Goal: Task Accomplishment & Management: Manage account settings

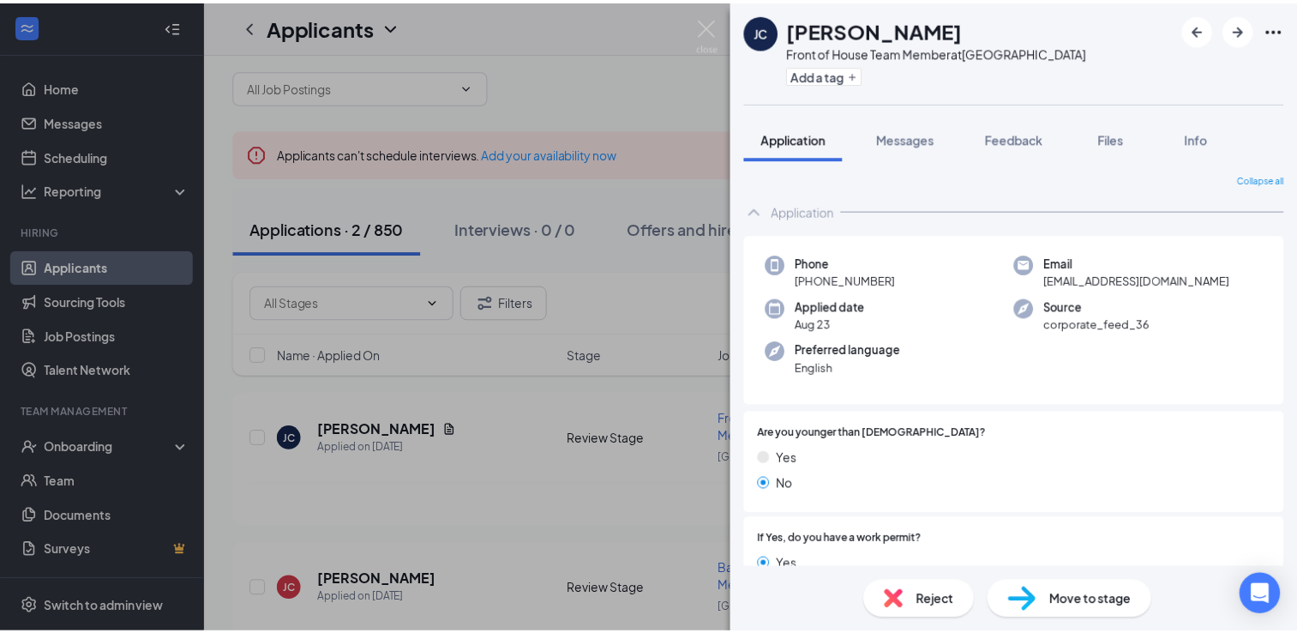
scroll to position [521, 0]
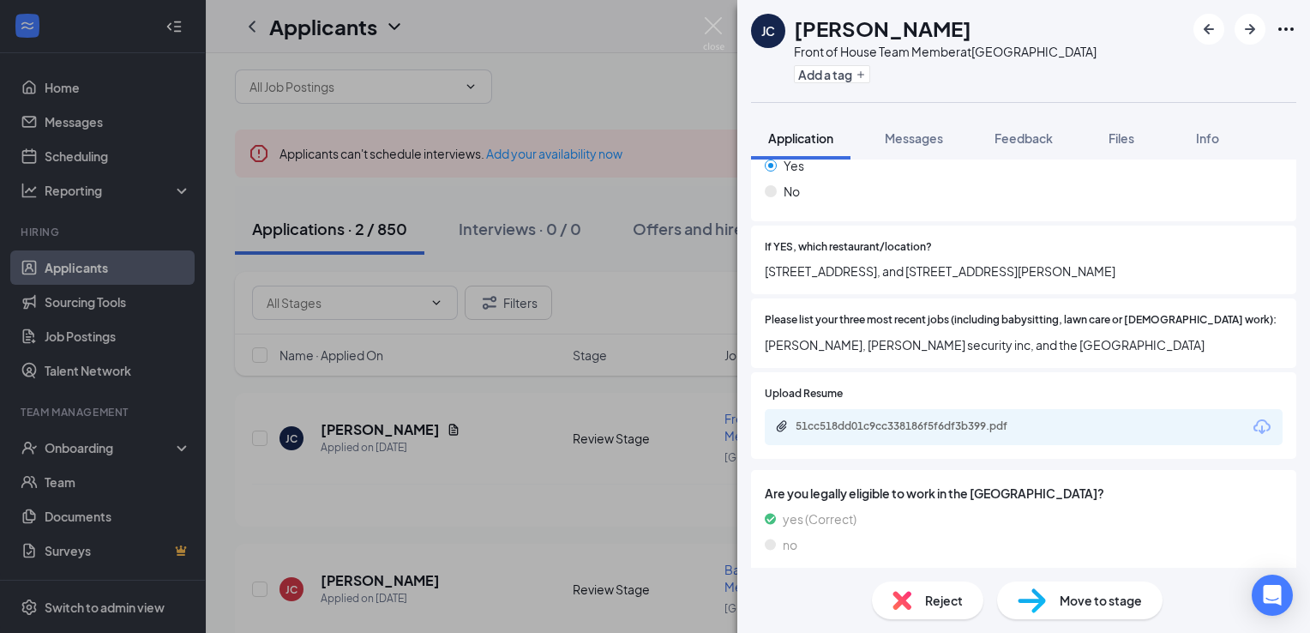
click at [534, 71] on div "JC Jeremiah Cruz Front of House Team Member at Northeast Tower Add a tag Applic…" at bounding box center [655, 316] width 1310 height 633
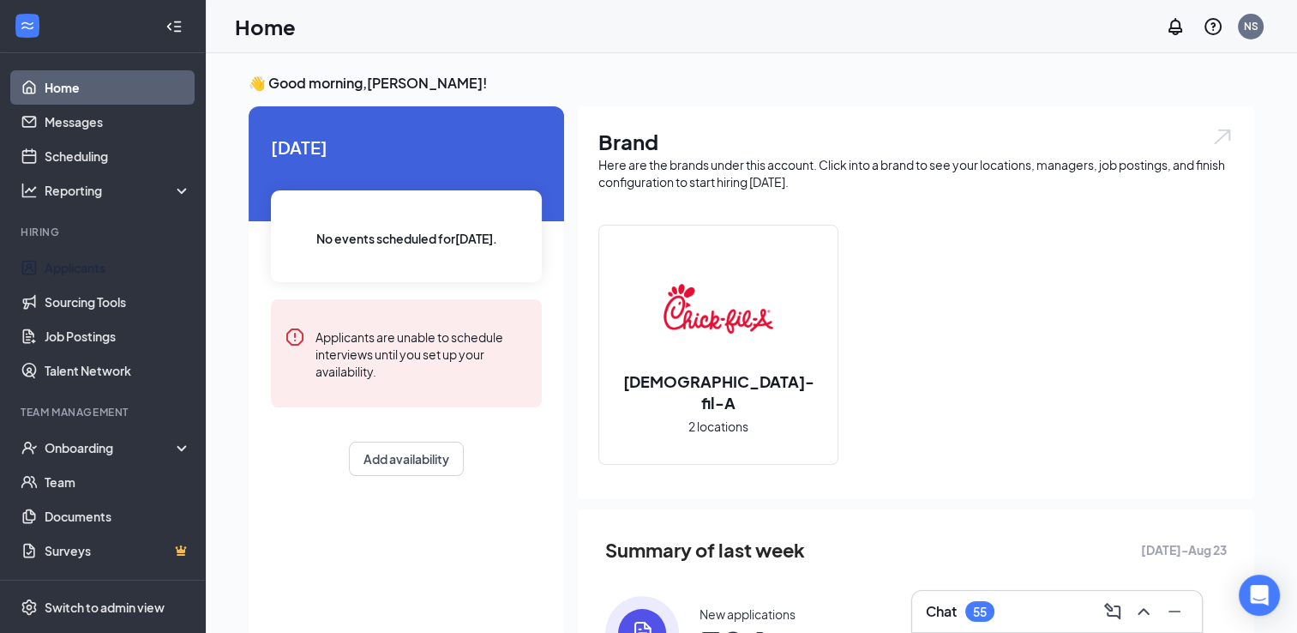
click at [127, 255] on link "Applicants" at bounding box center [118, 267] width 147 height 34
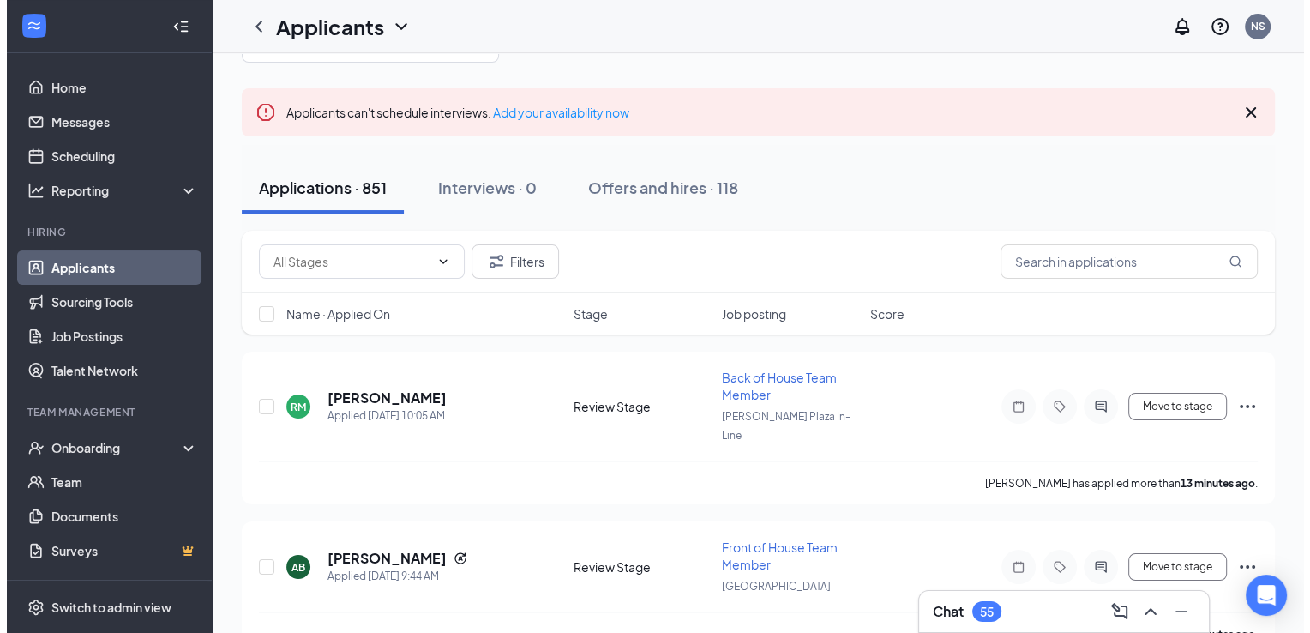
scroll to position [171, 0]
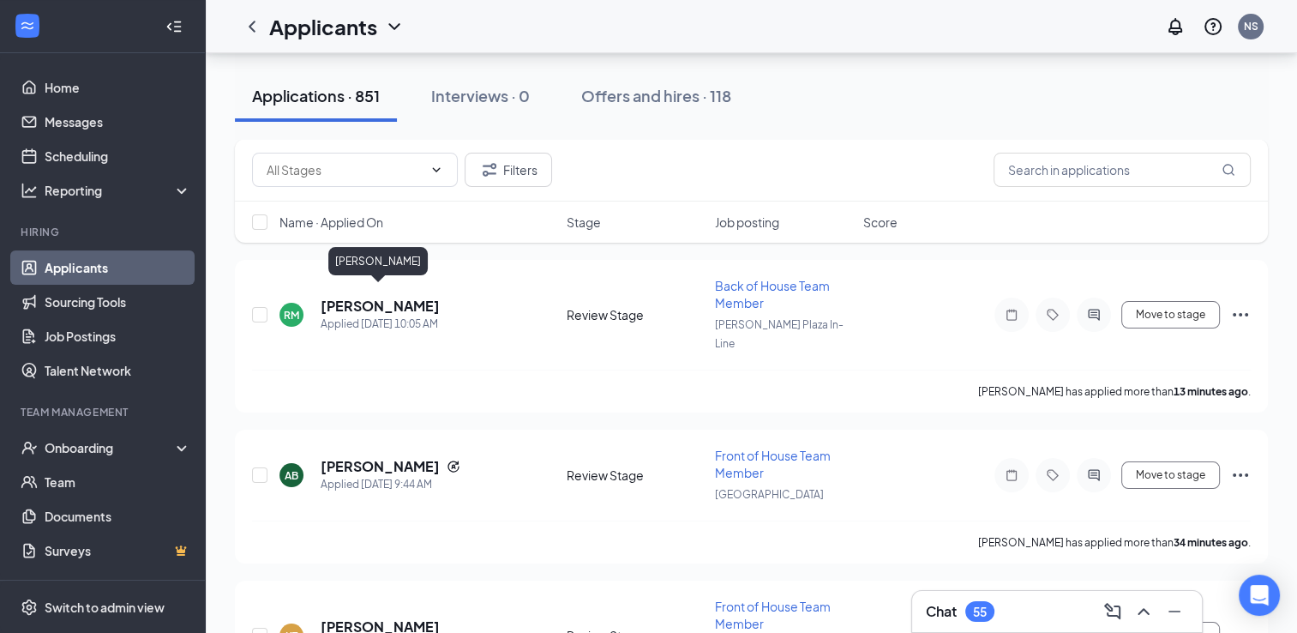
click at [415, 297] on h5 "[PERSON_NAME]" at bounding box center [380, 306] width 119 height 19
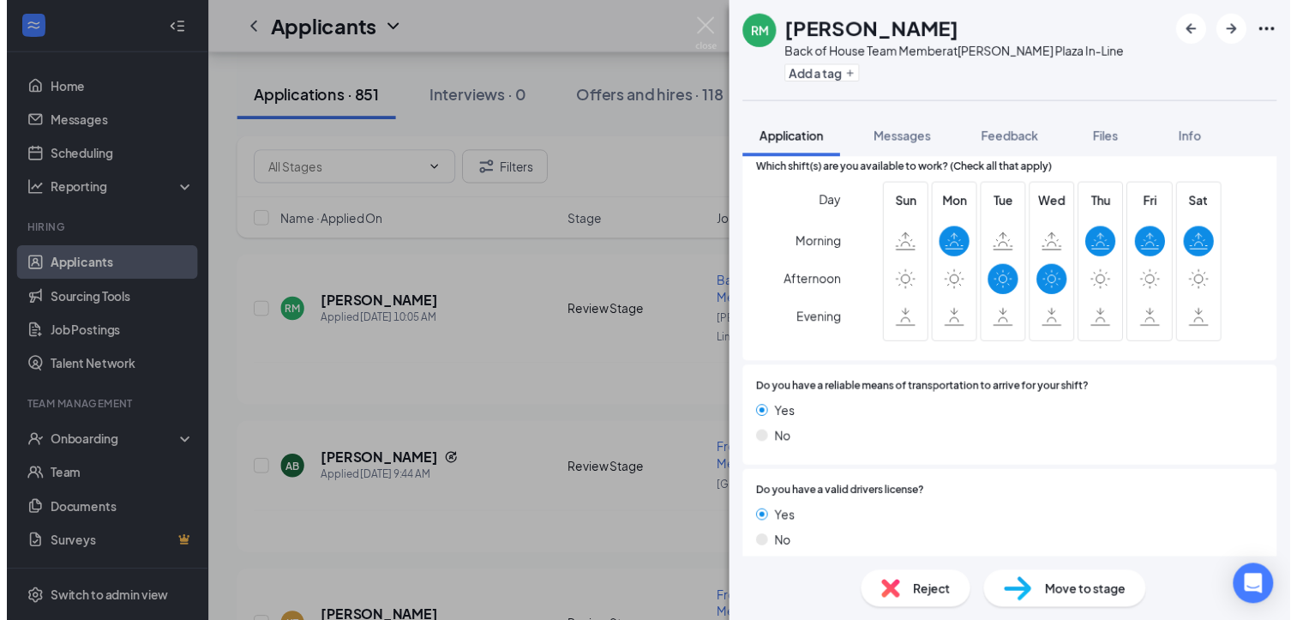
scroll to position [1110, 0]
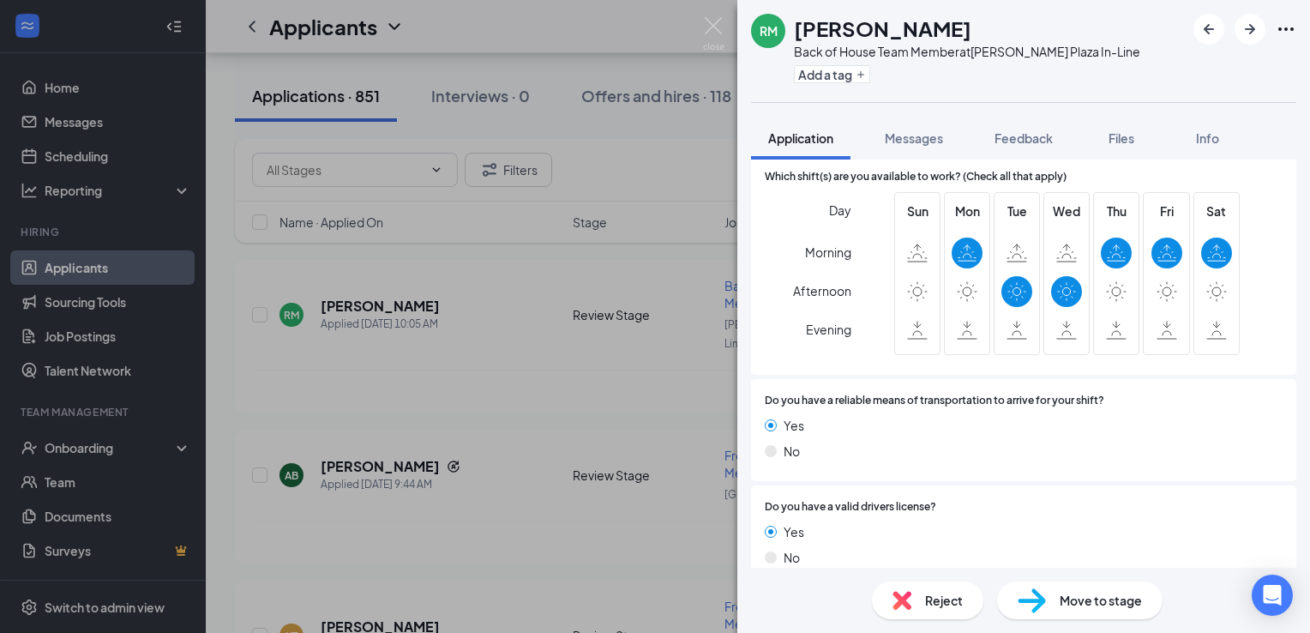
click at [73, 362] on div "RM [PERSON_NAME] Back of House Team Member at [PERSON_NAME][GEOGRAPHIC_DATA] In…" at bounding box center [655, 316] width 1310 height 633
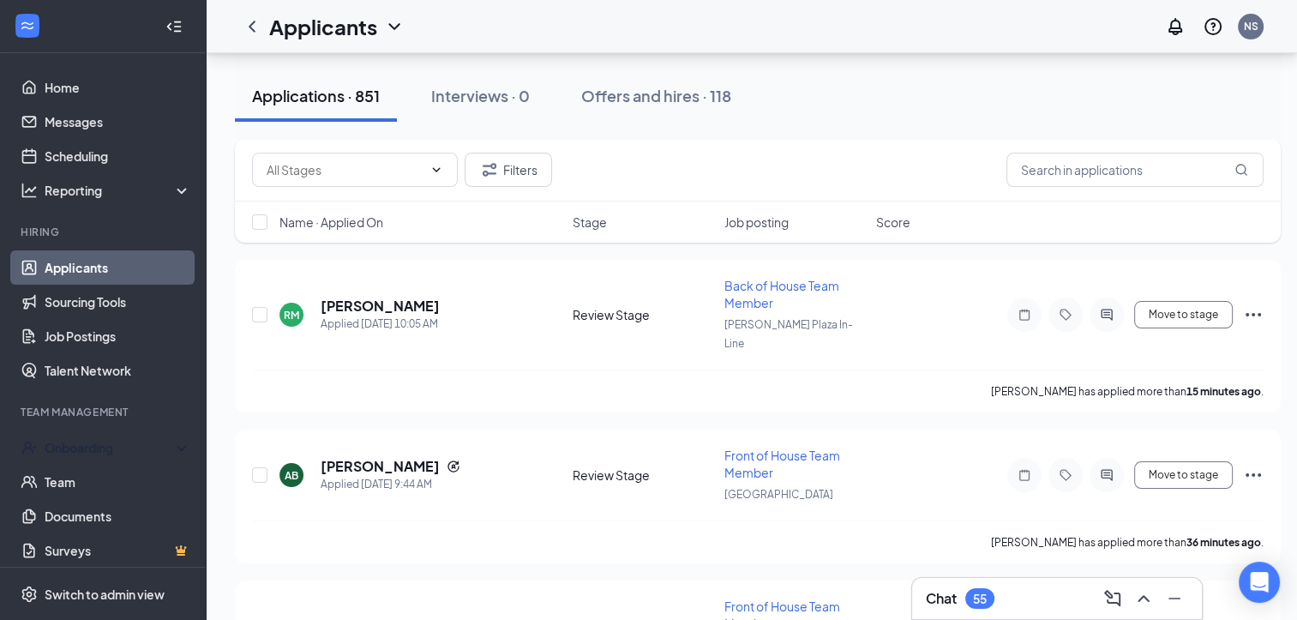
click at [71, 442] on div "Onboarding" at bounding box center [111, 447] width 132 height 17
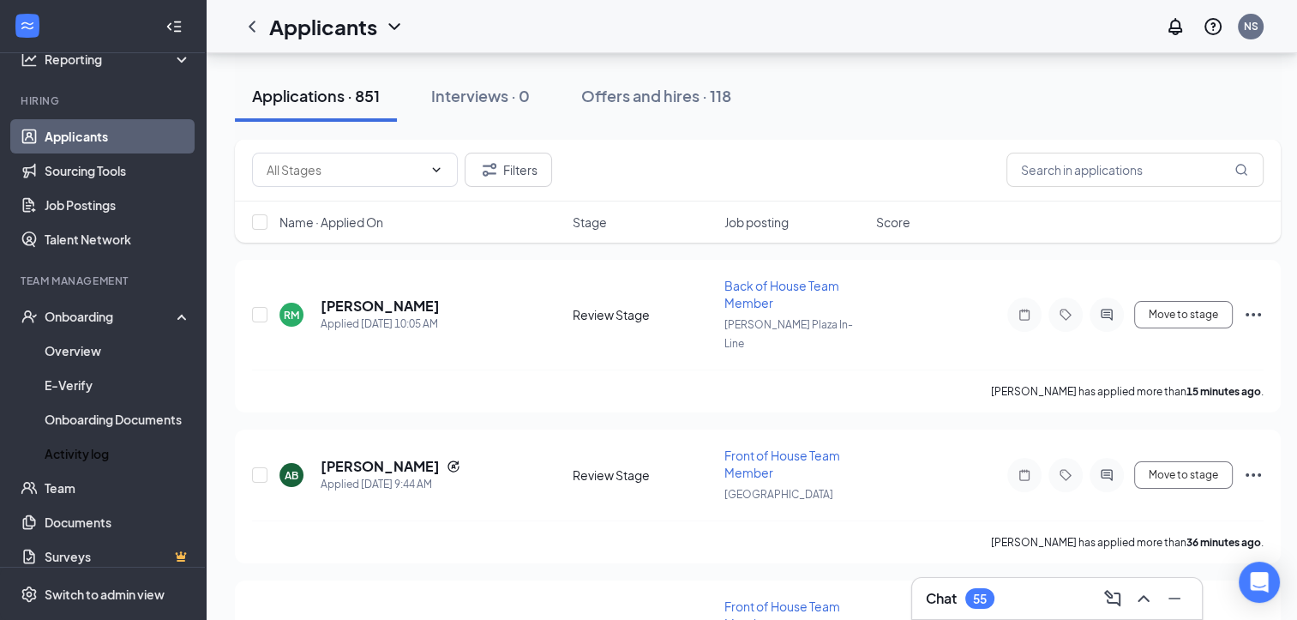
click at [118, 441] on link "Activity log" at bounding box center [118, 453] width 147 height 34
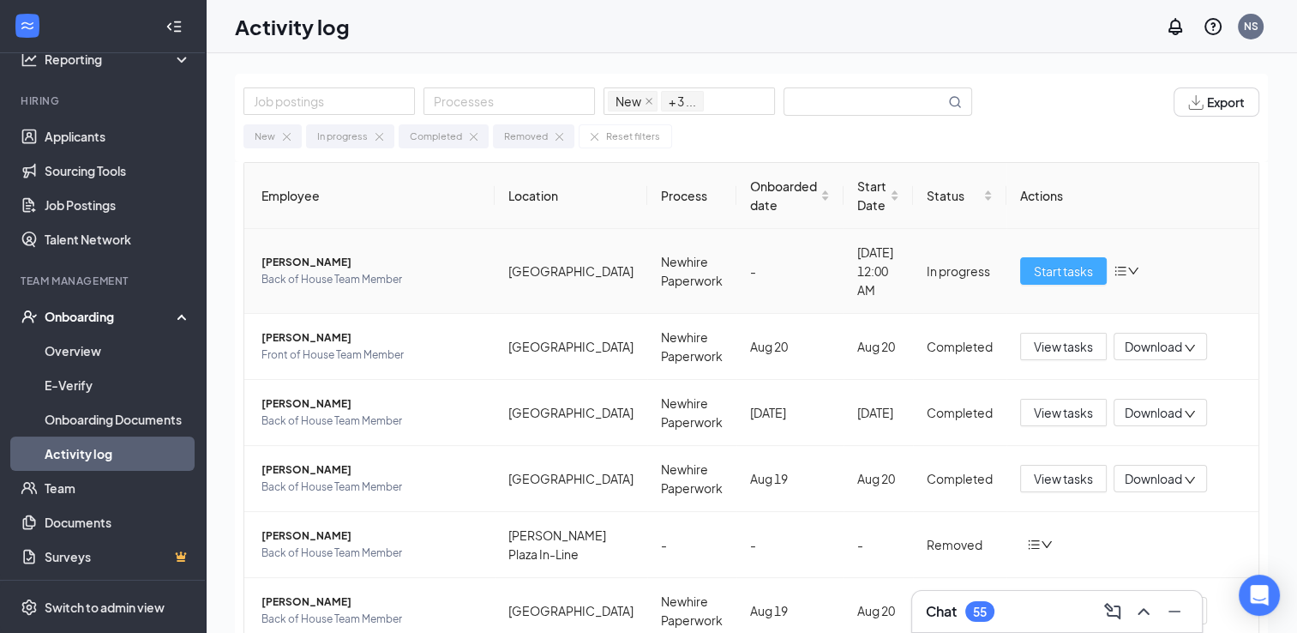
click at [1058, 261] on span "Start tasks" at bounding box center [1063, 270] width 59 height 19
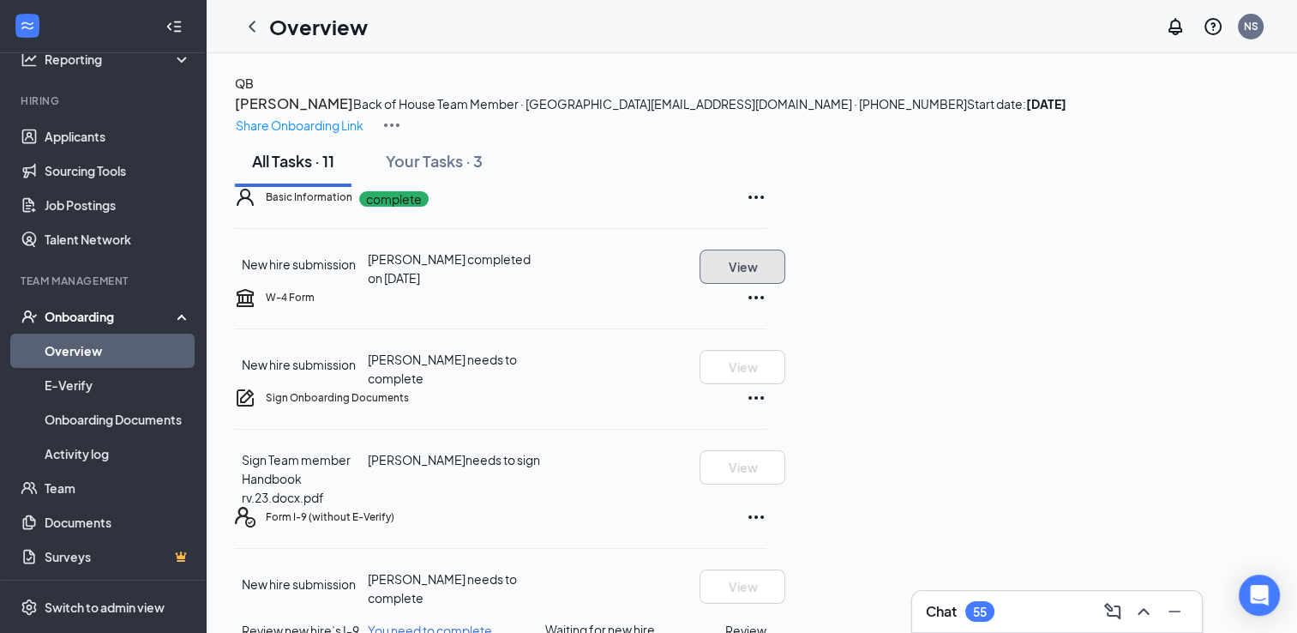
click at [785, 284] on button "View" at bounding box center [743, 266] width 86 height 34
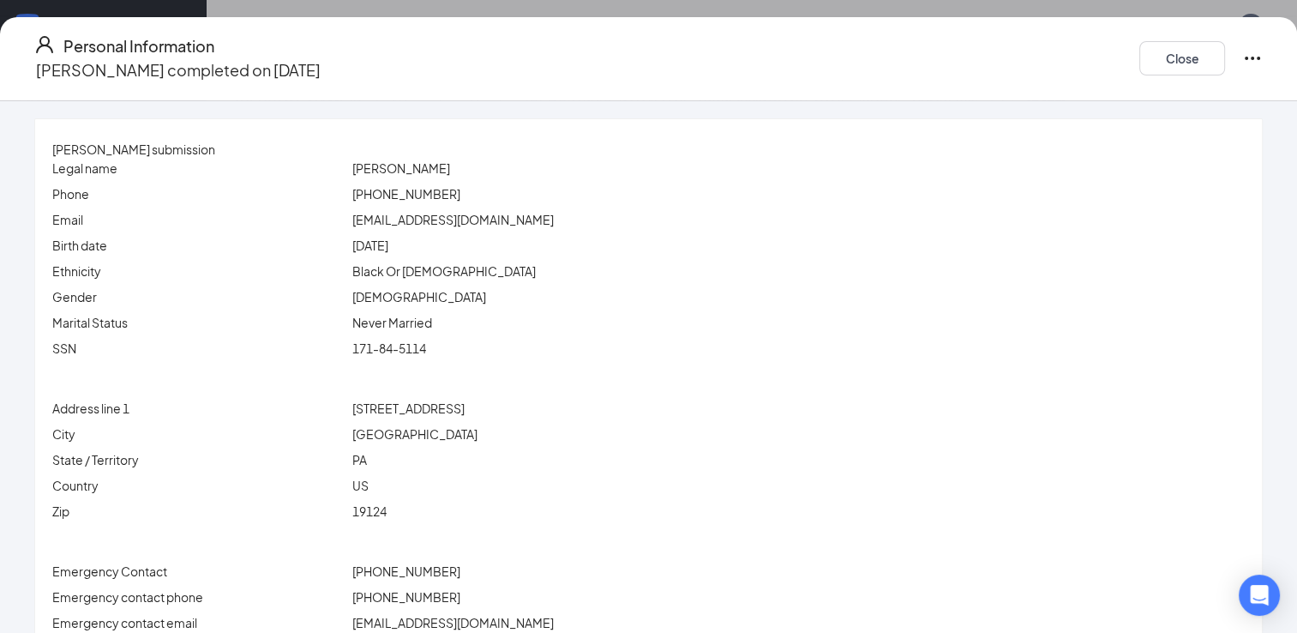
click at [1139, 70] on div "Close" at bounding box center [1200, 58] width 123 height 49
click at [1139, 56] on button "Close" at bounding box center [1182, 58] width 86 height 34
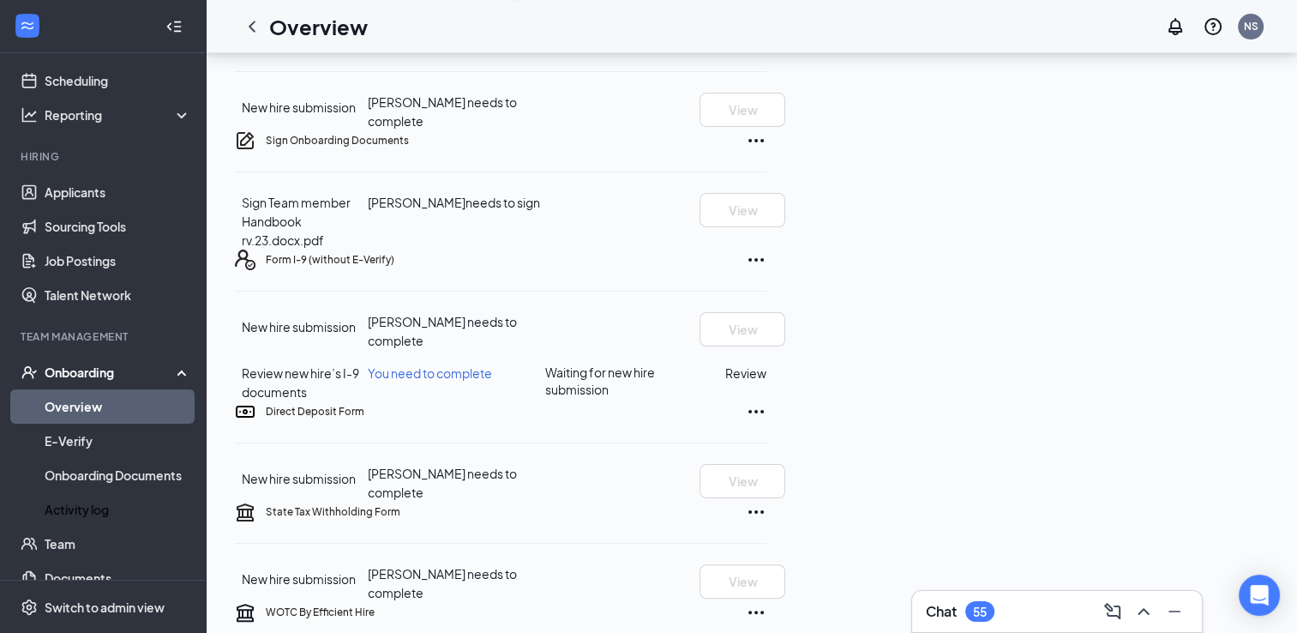
scroll to position [45, 0]
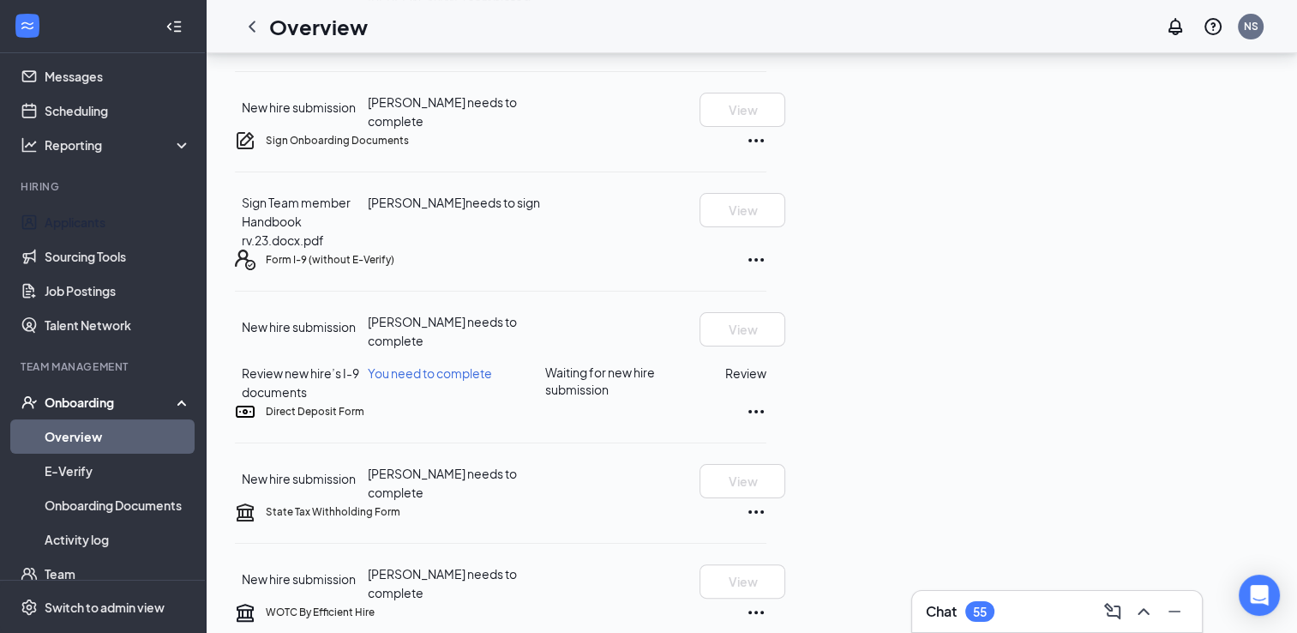
click at [129, 232] on link "Applicants" at bounding box center [118, 222] width 147 height 34
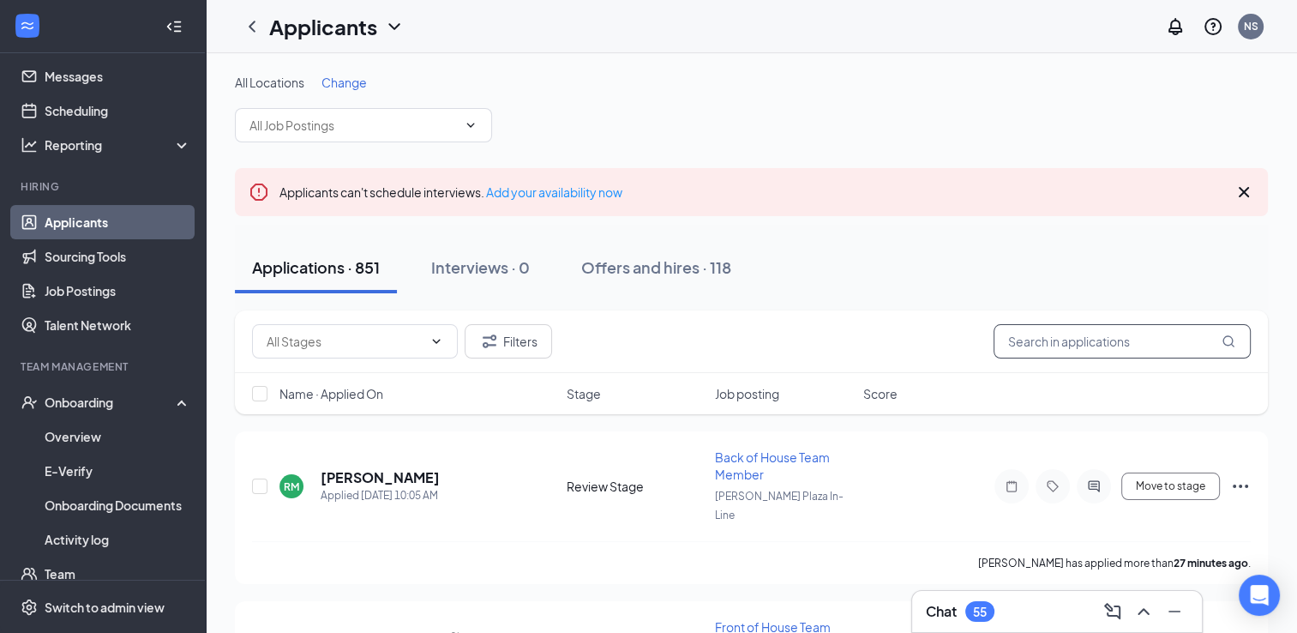
click at [1167, 346] on input "text" at bounding box center [1122, 341] width 257 height 34
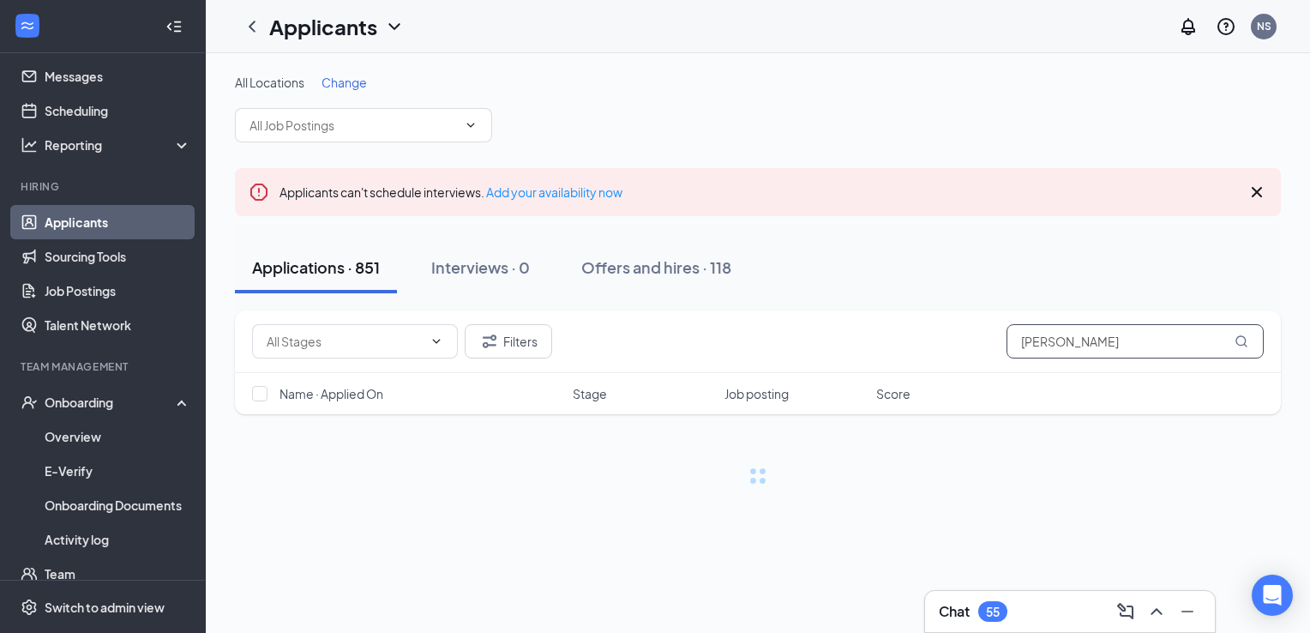
type input "[PERSON_NAME]"
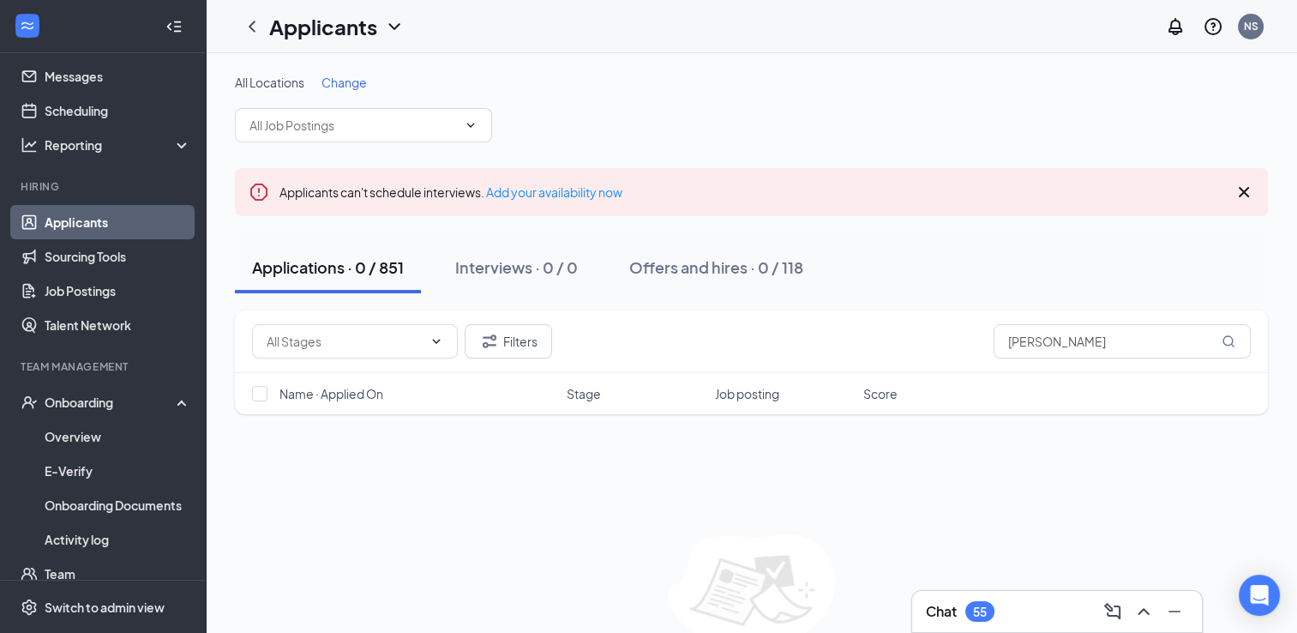
click at [96, 213] on link "Applicants" at bounding box center [118, 222] width 147 height 34
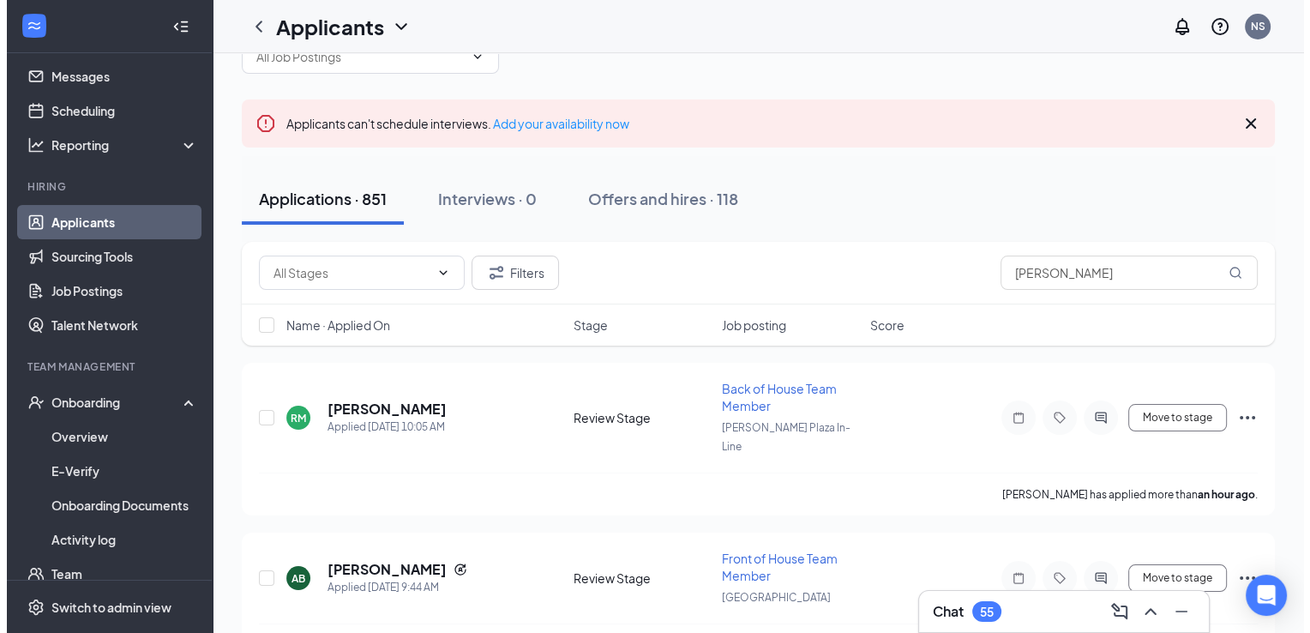
scroll to position [86, 0]
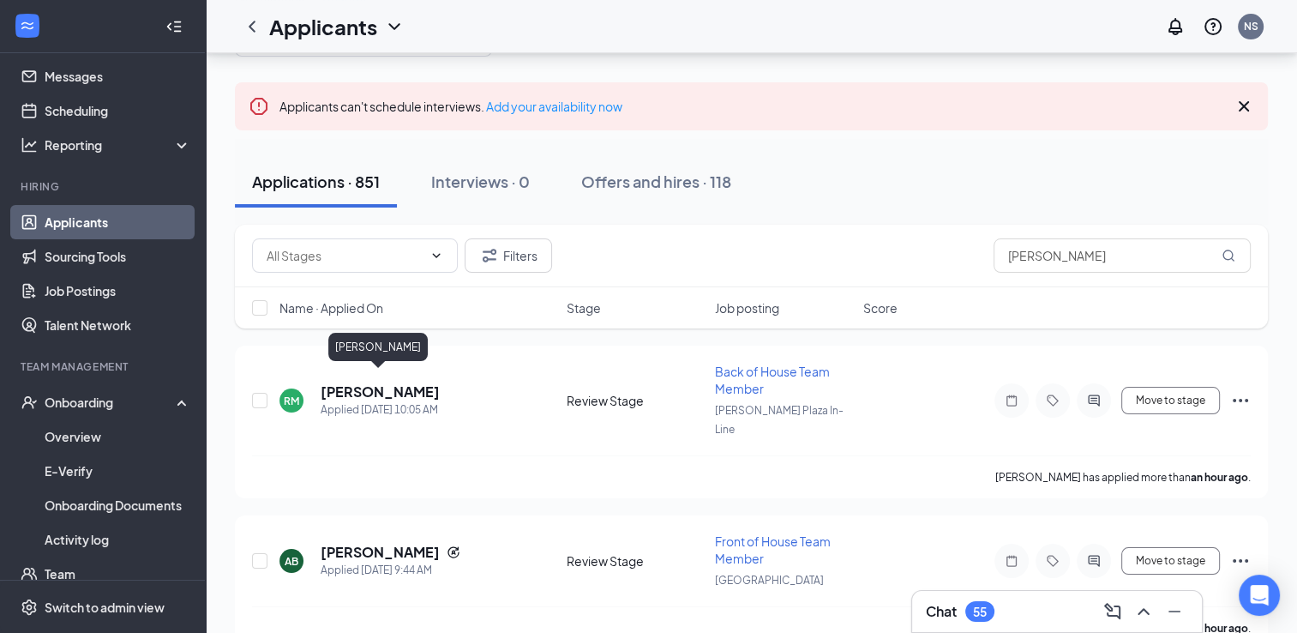
click at [384, 387] on h5 "[PERSON_NAME]" at bounding box center [380, 391] width 119 height 19
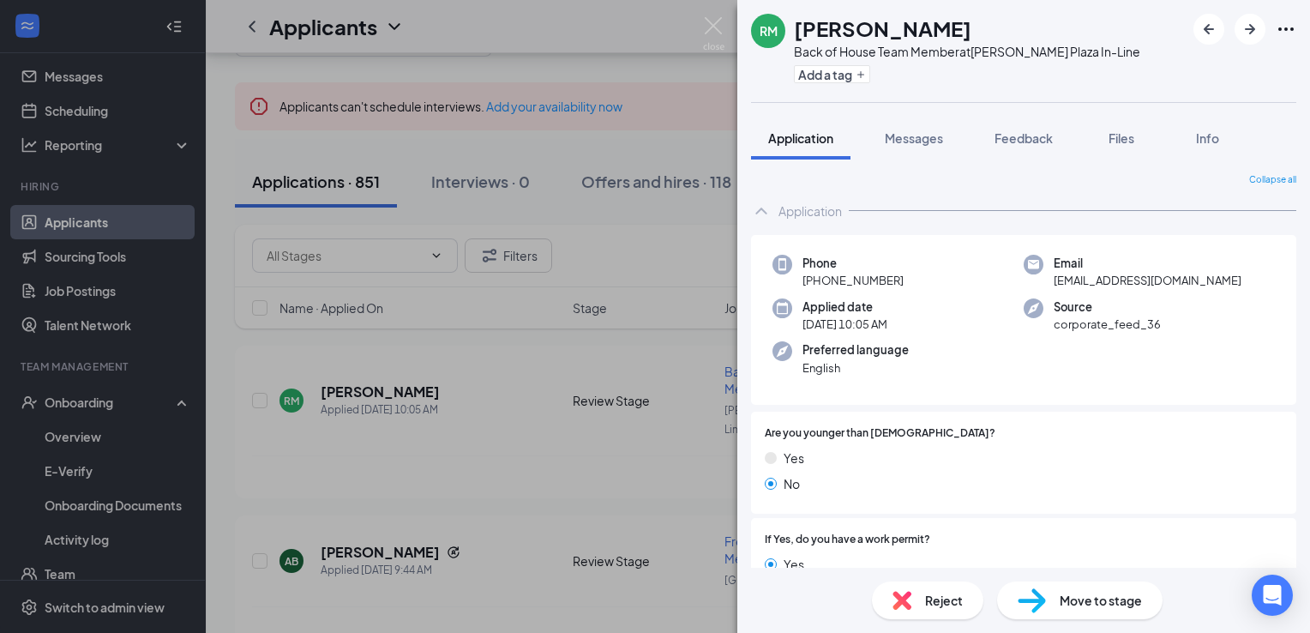
click at [970, 587] on div "Reject" at bounding box center [927, 600] width 111 height 38
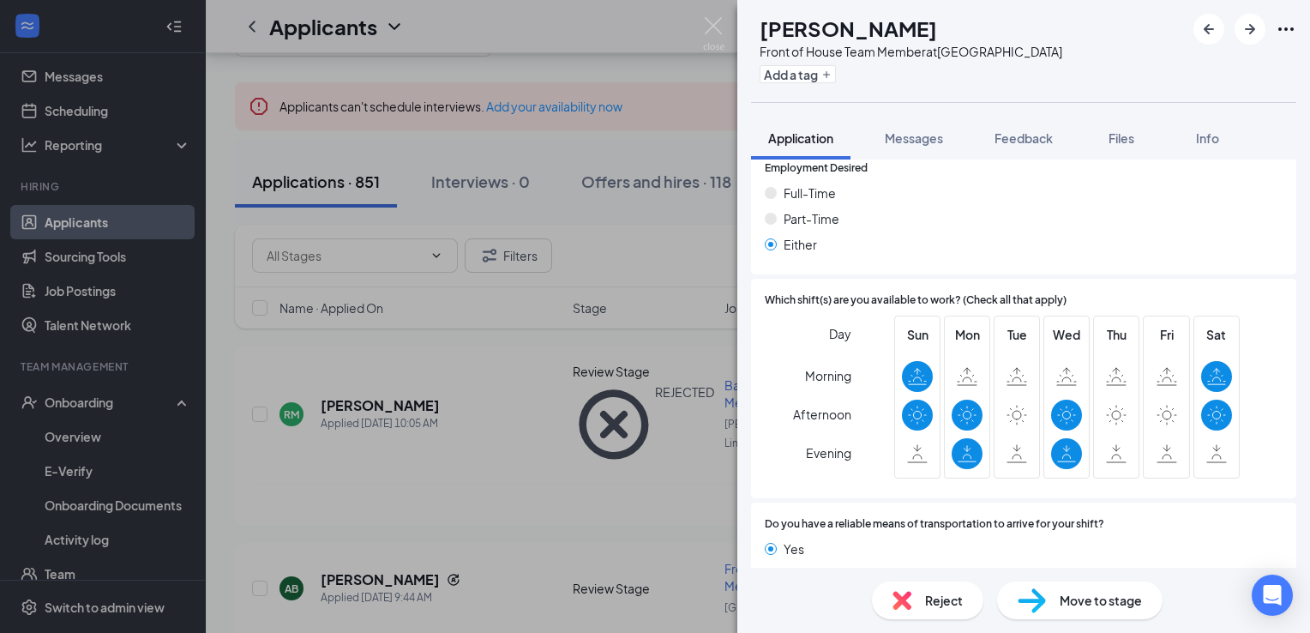
scroll to position [1059, 0]
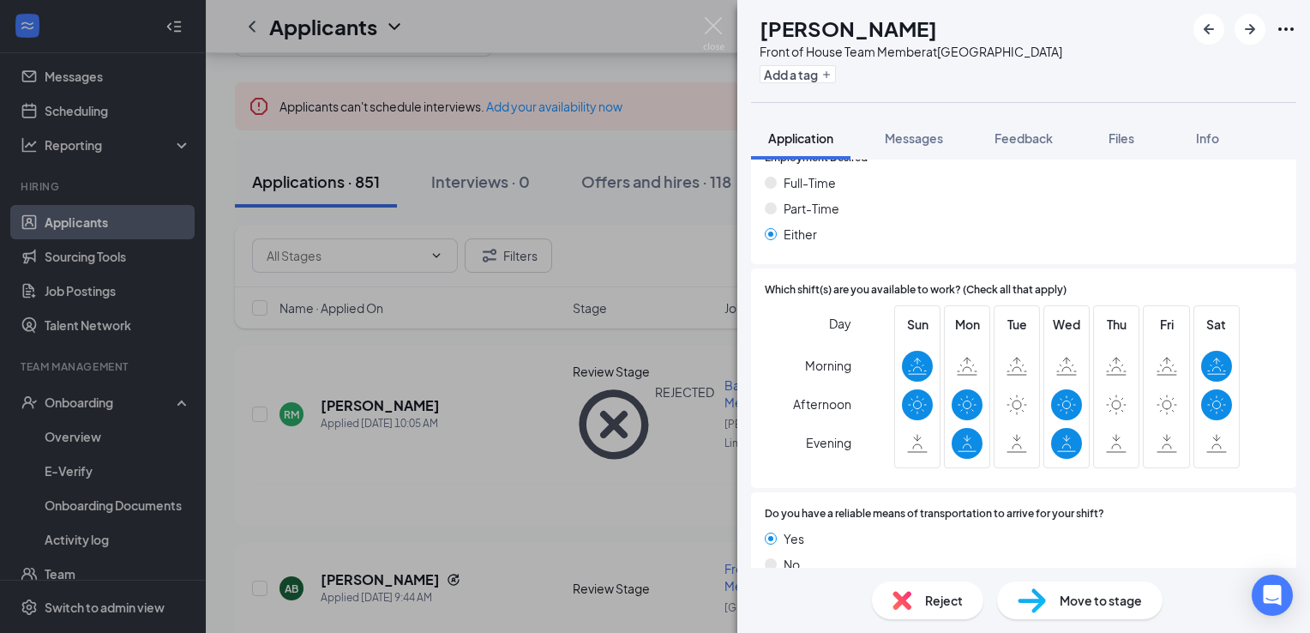
click at [936, 607] on span "Reject" at bounding box center [944, 600] width 38 height 19
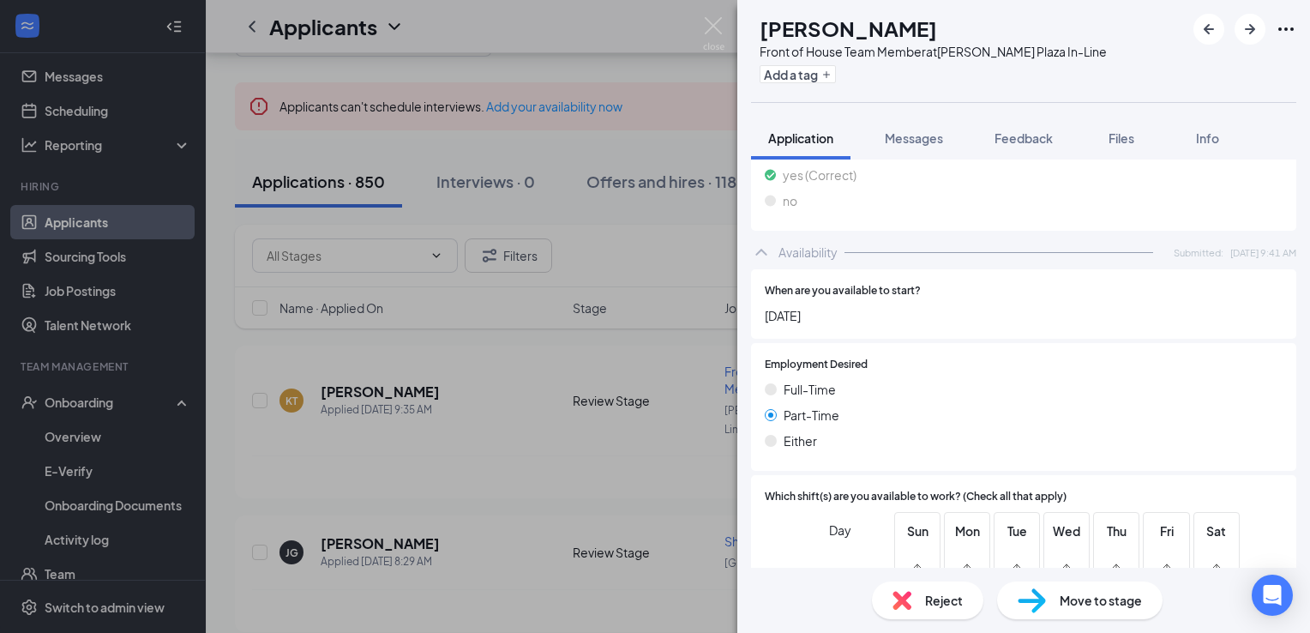
scroll to position [991, 0]
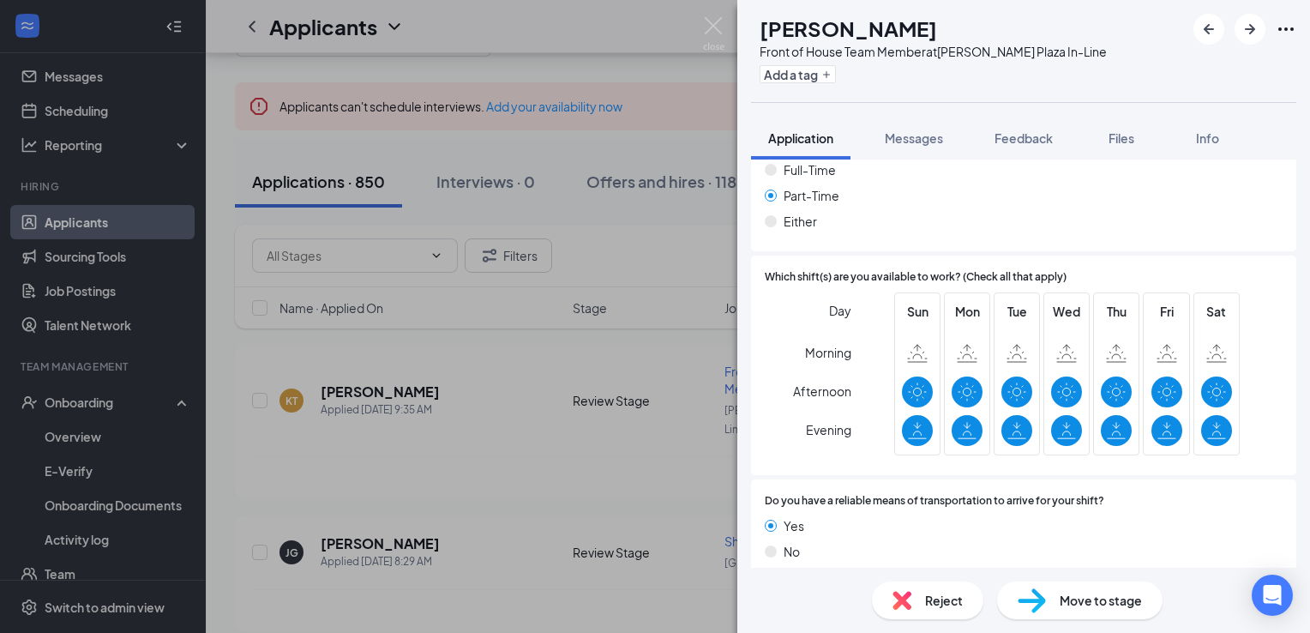
click at [916, 585] on div "Reject" at bounding box center [927, 600] width 111 height 38
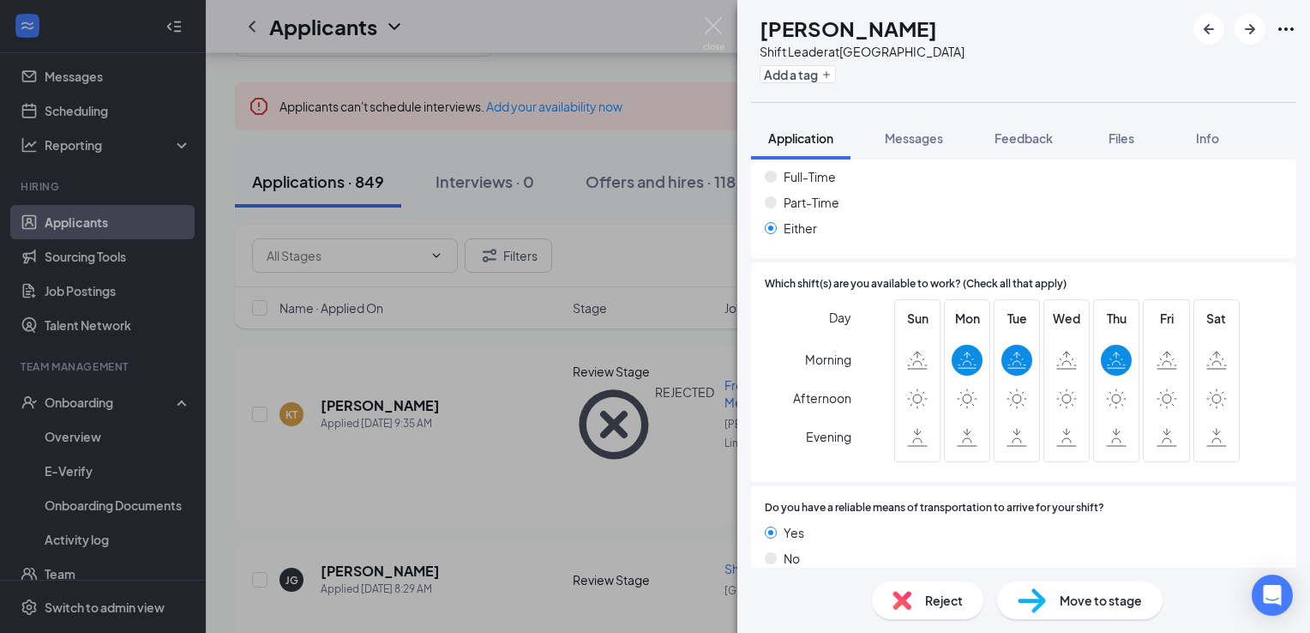
scroll to position [1151, 0]
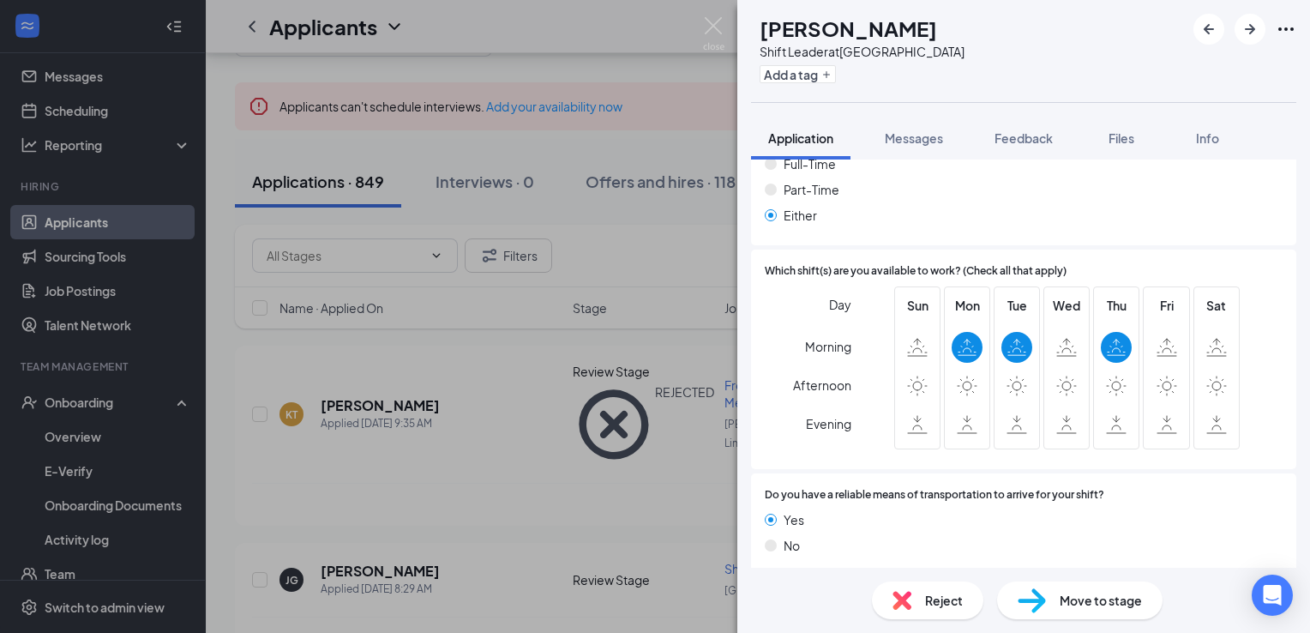
click at [957, 608] on span "Reject" at bounding box center [944, 600] width 38 height 19
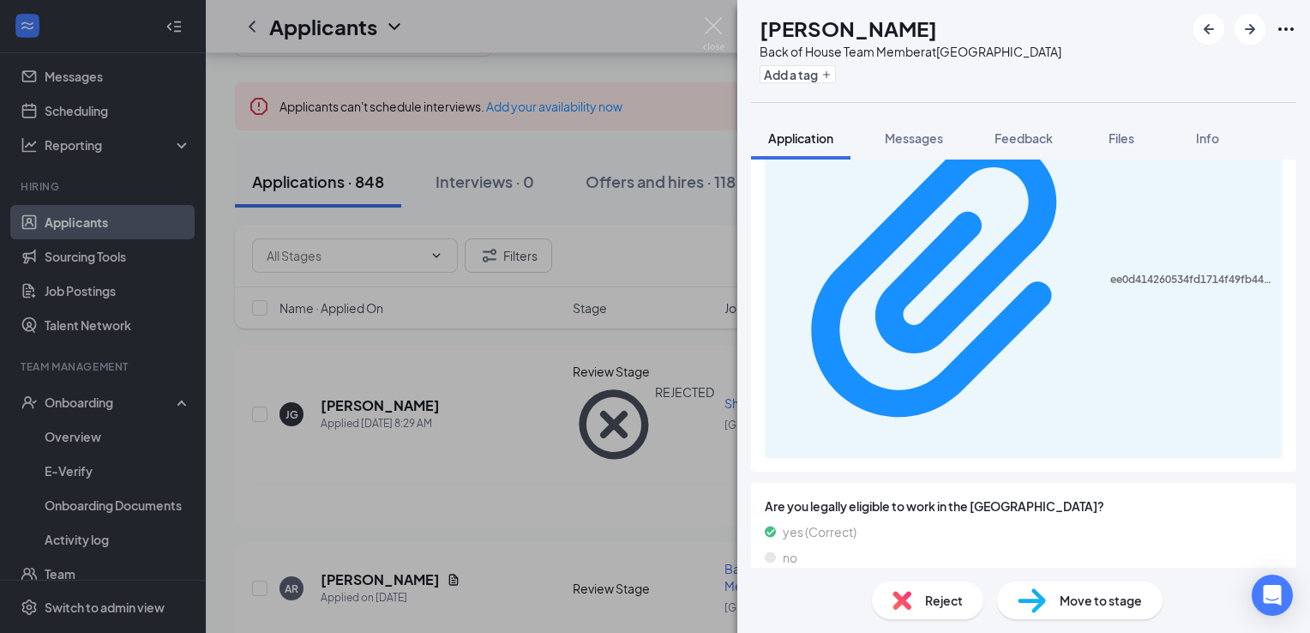
scroll to position [725, 0]
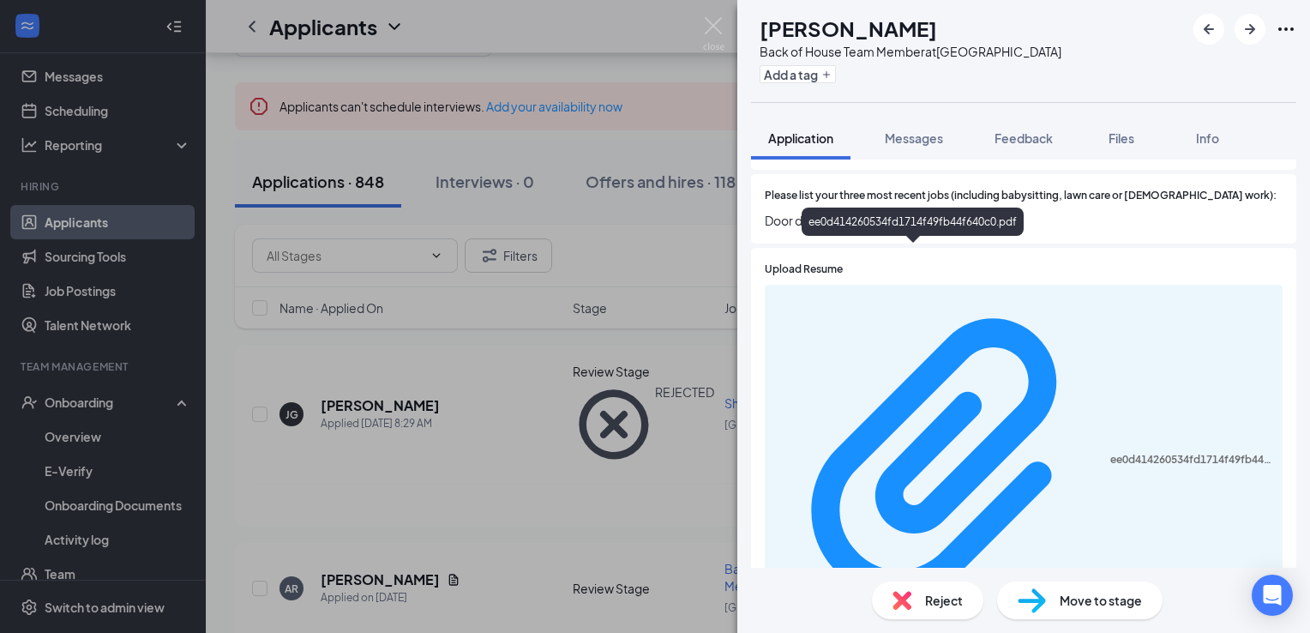
click at [1110, 453] on div "ee0d414260534fd1714f49fb44f640c0.pdf" at bounding box center [1191, 460] width 162 height 14
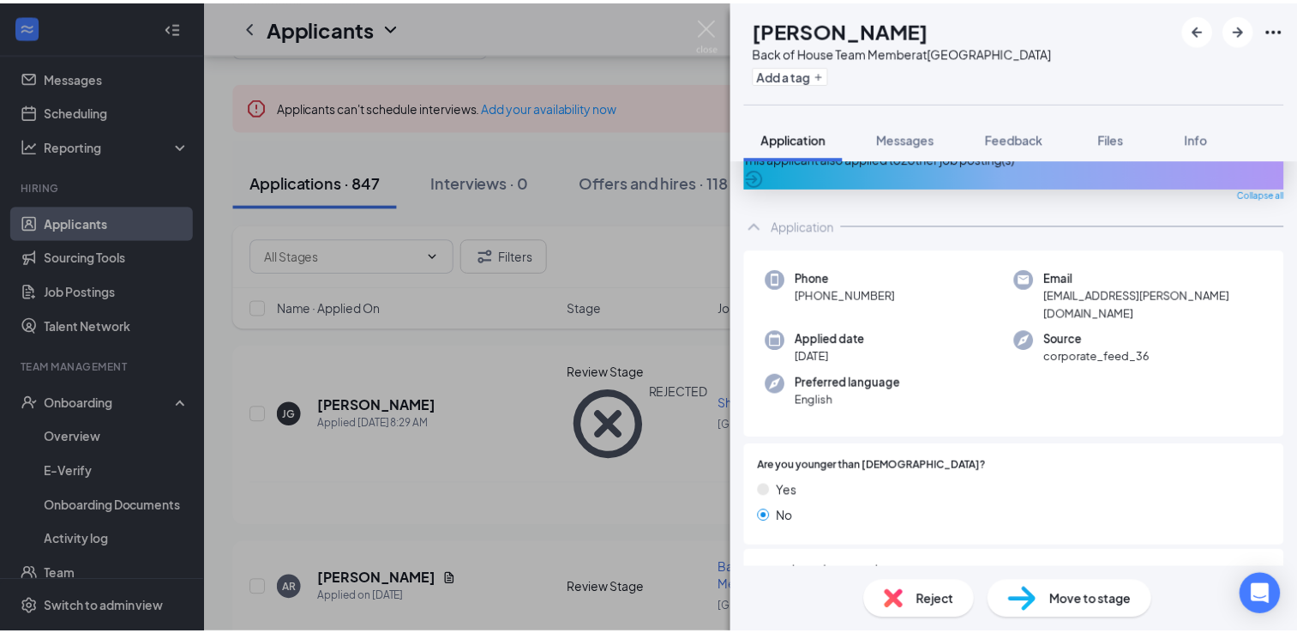
scroll to position [0, 0]
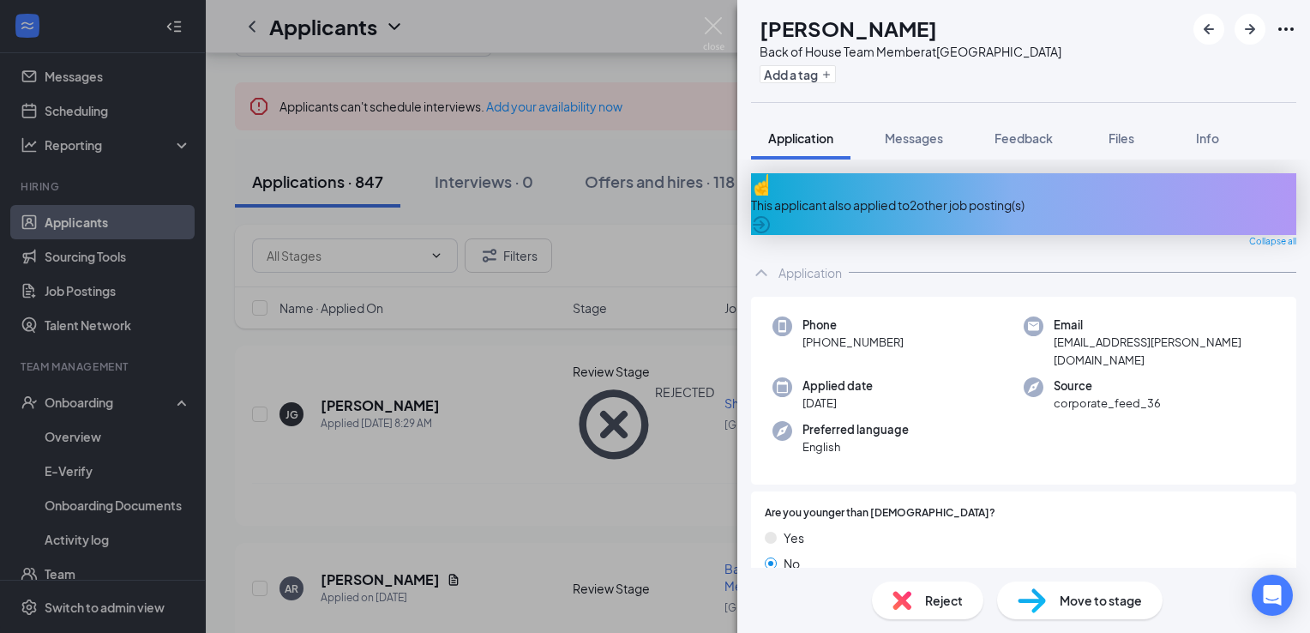
click at [564, 406] on div "AR [PERSON_NAME] Back of House Team Member at [GEOGRAPHIC_DATA] Add a tag Appli…" at bounding box center [655, 316] width 1310 height 633
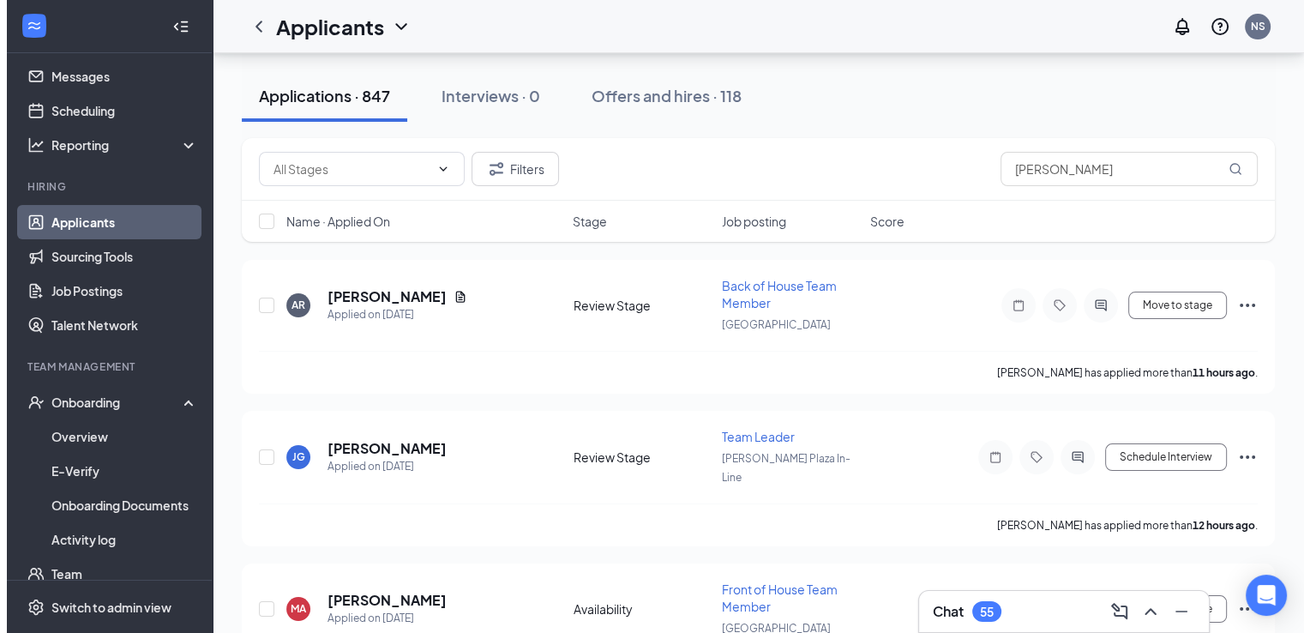
scroll to position [257, 0]
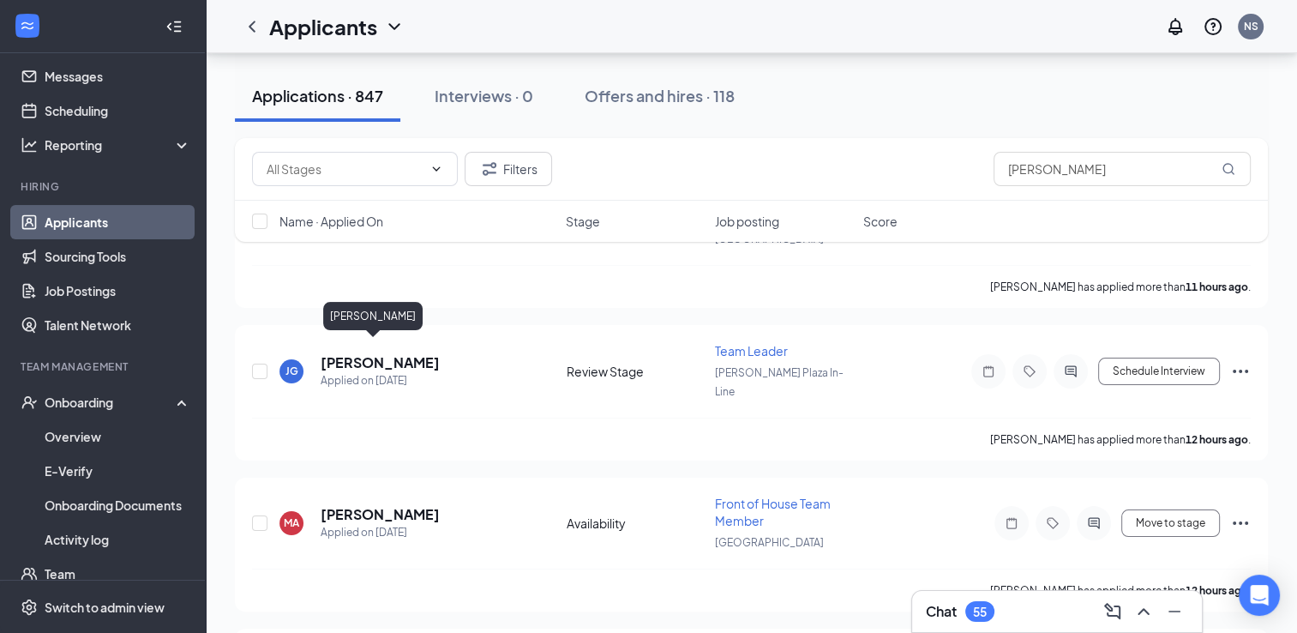
click at [382, 353] on h5 "[PERSON_NAME]" at bounding box center [380, 362] width 119 height 19
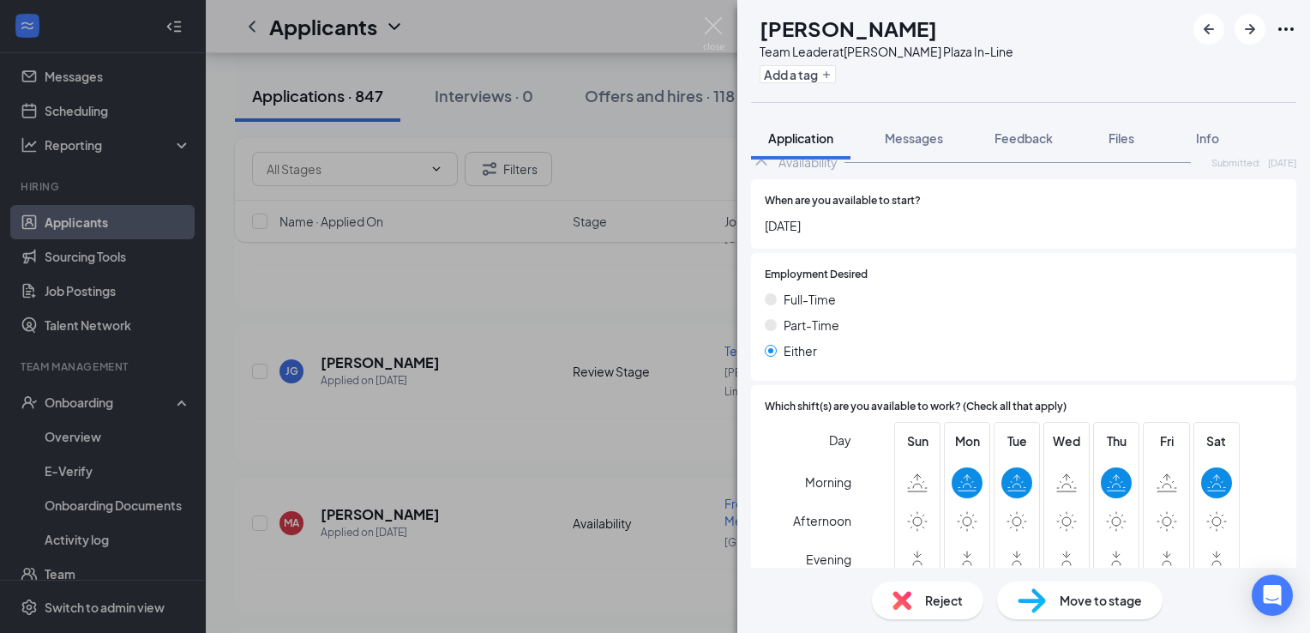
scroll to position [1132, 0]
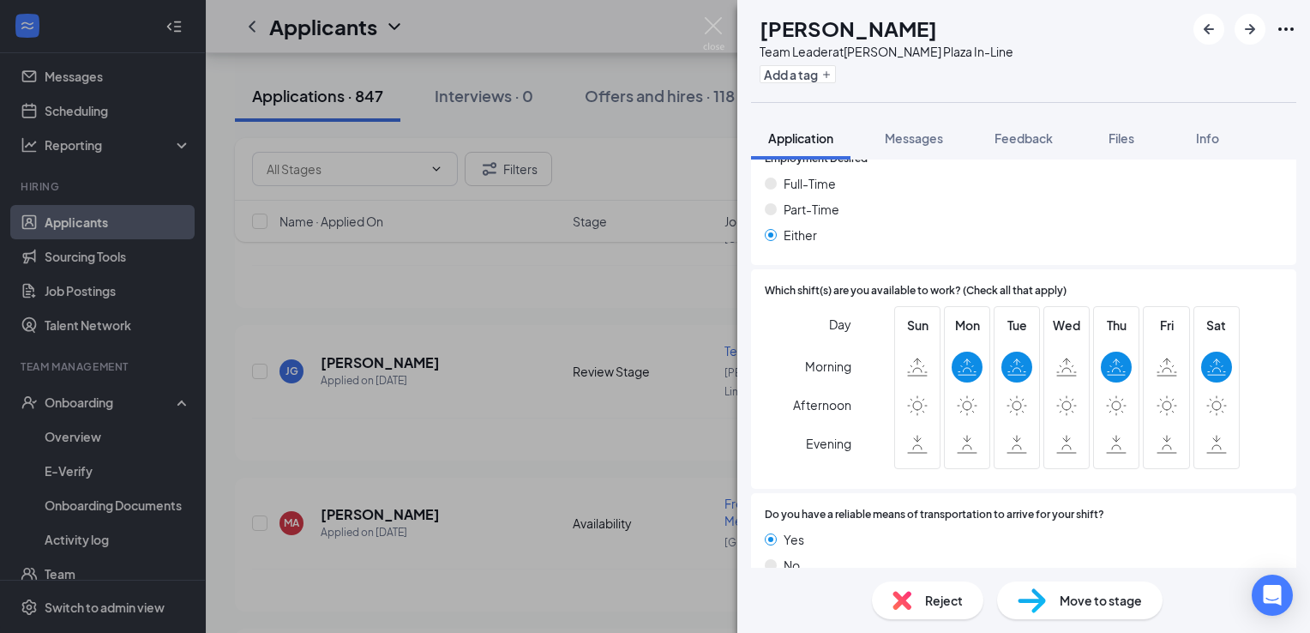
click at [915, 604] on div "Reject" at bounding box center [927, 600] width 111 height 38
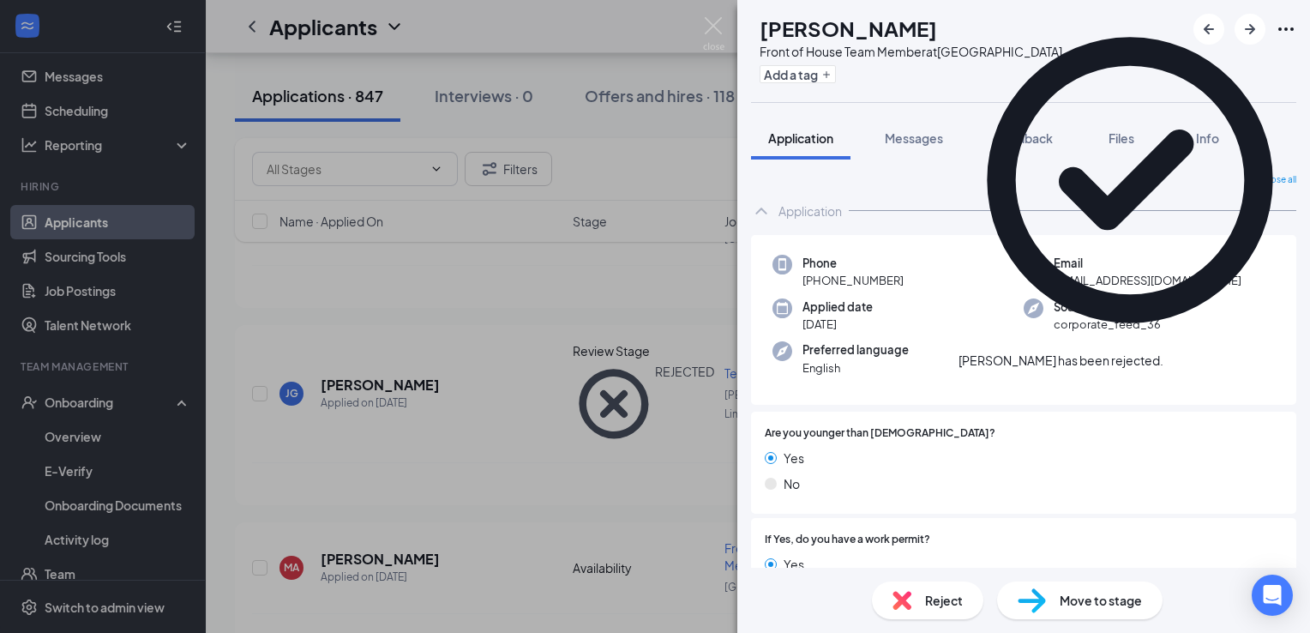
click at [435, 467] on div "MA [PERSON_NAME] Front of House Team Member at [GEOGRAPHIC_DATA] Add a tag Appl…" at bounding box center [655, 316] width 1310 height 633
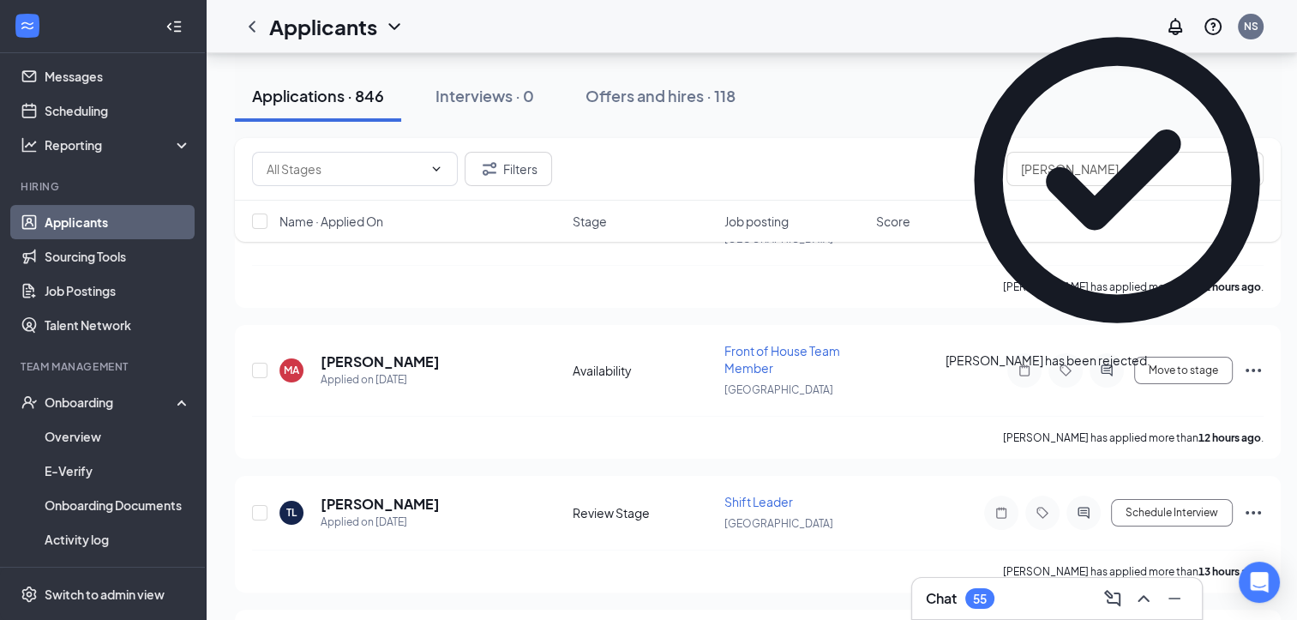
click at [442, 499] on div "TL [PERSON_NAME] Applied on [DATE]" at bounding box center [421, 513] width 283 height 36
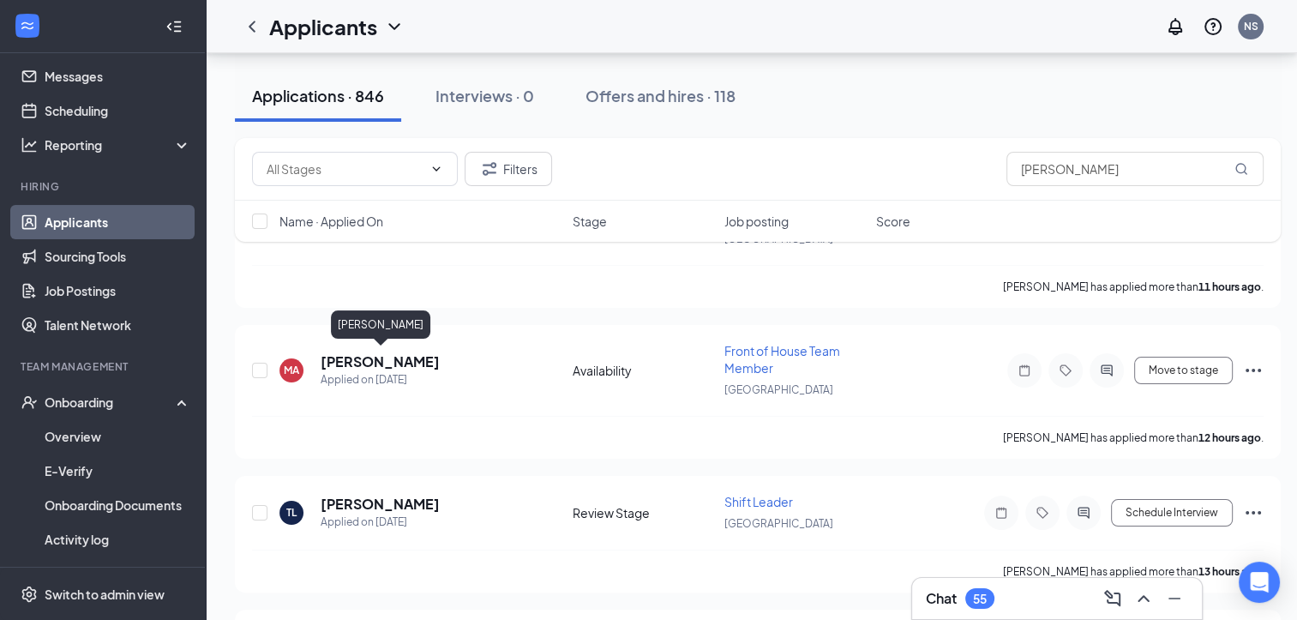
click at [391, 352] on h5 "[PERSON_NAME]" at bounding box center [380, 361] width 119 height 19
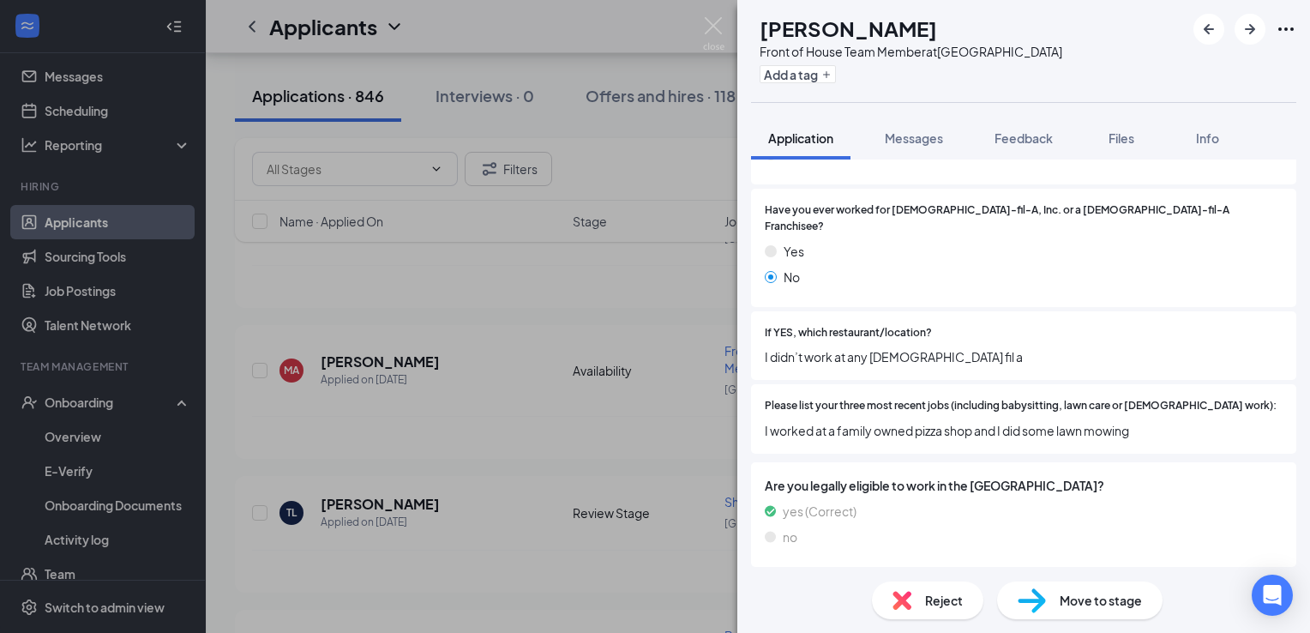
scroll to position [456, 0]
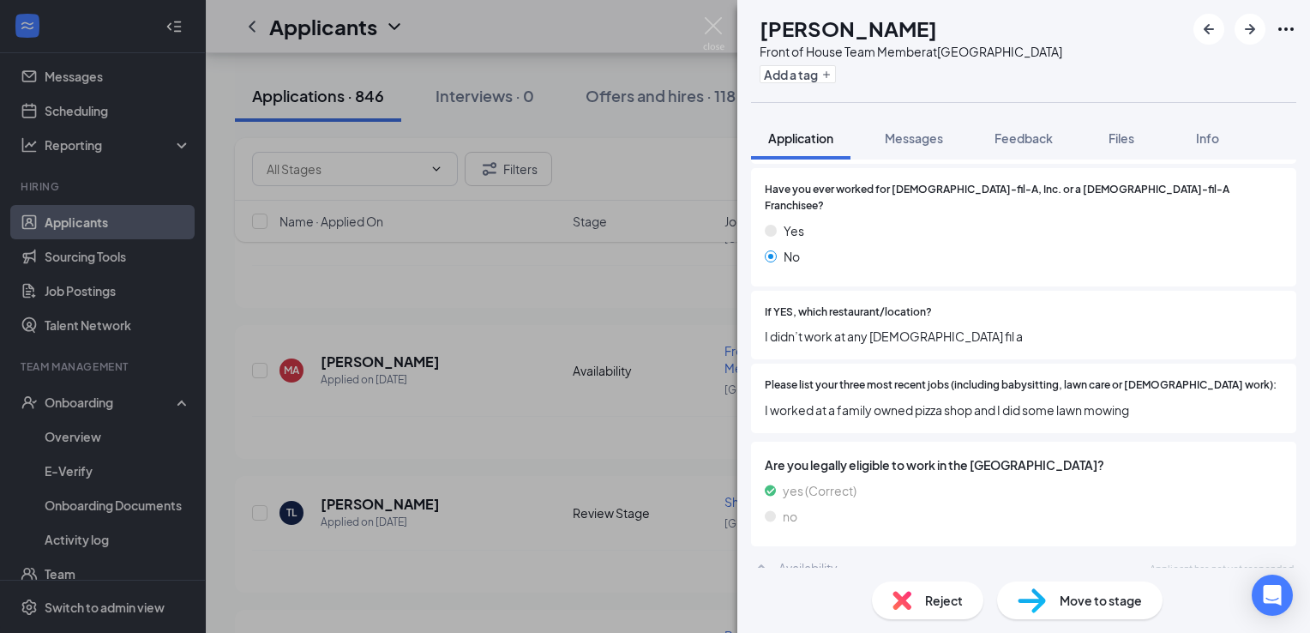
click at [941, 592] on span "Reject" at bounding box center [944, 600] width 38 height 19
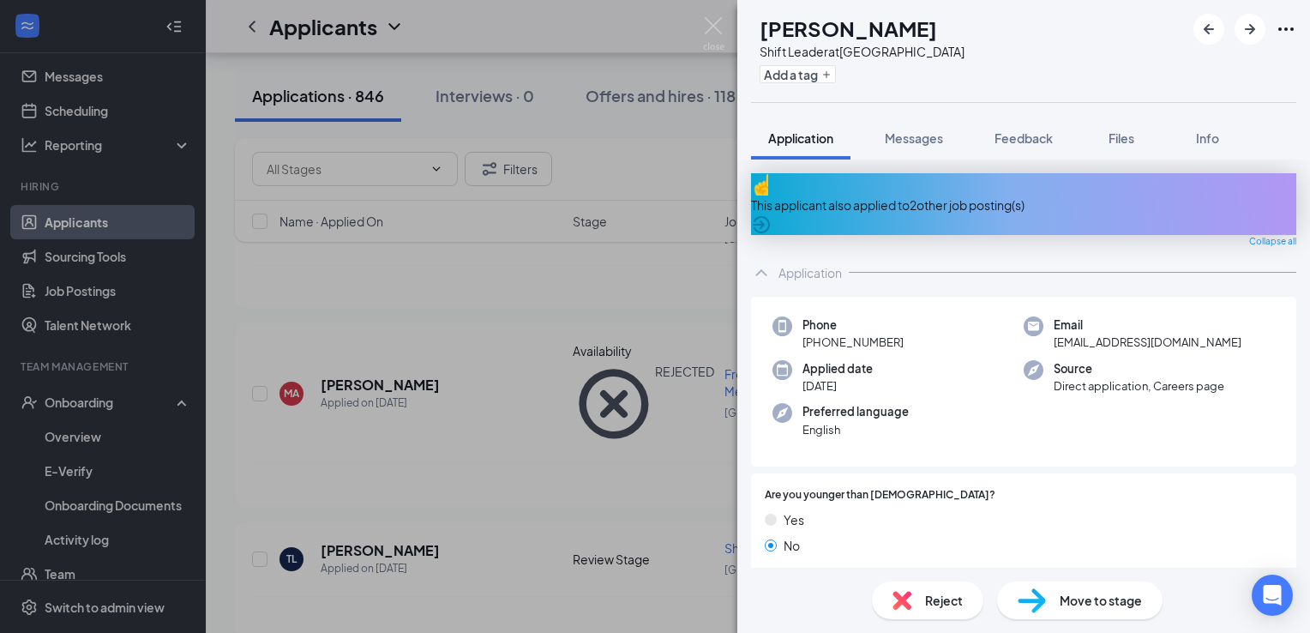
click at [998, 52] on div "TL [PERSON_NAME] Shift Leader at [GEOGRAPHIC_DATA] Add a tag" at bounding box center [1023, 51] width 573 height 102
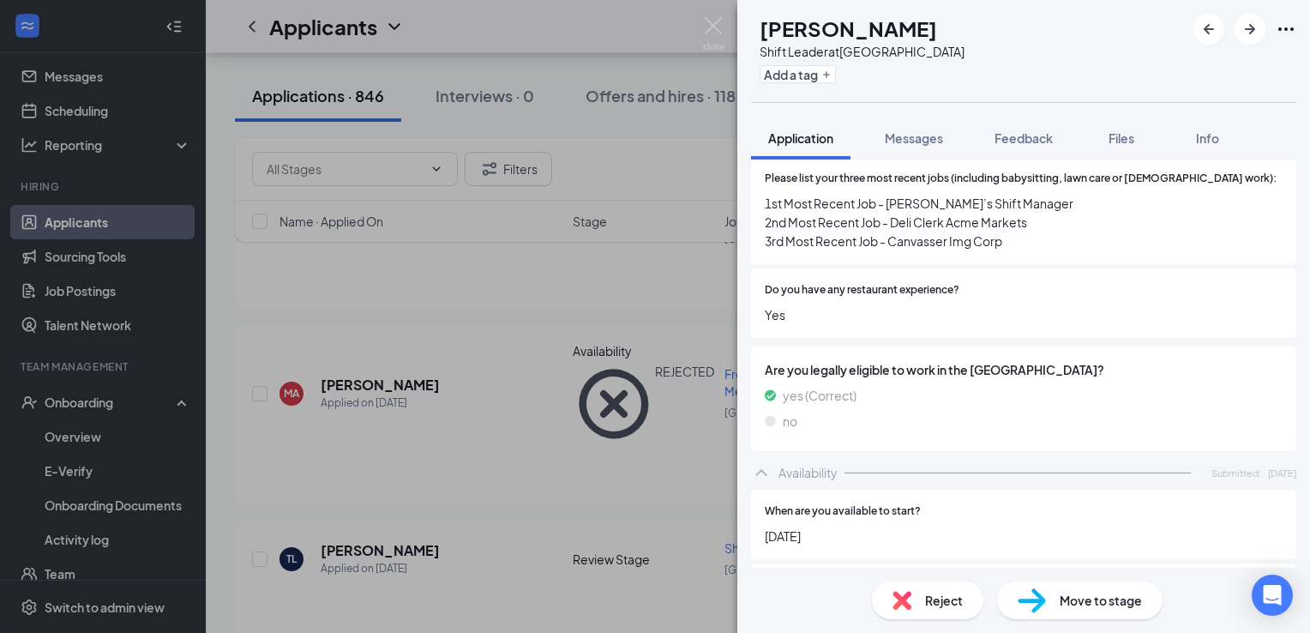
scroll to position [723, 0]
click at [1246, 29] on icon "ArrowRight" at bounding box center [1250, 29] width 10 height 10
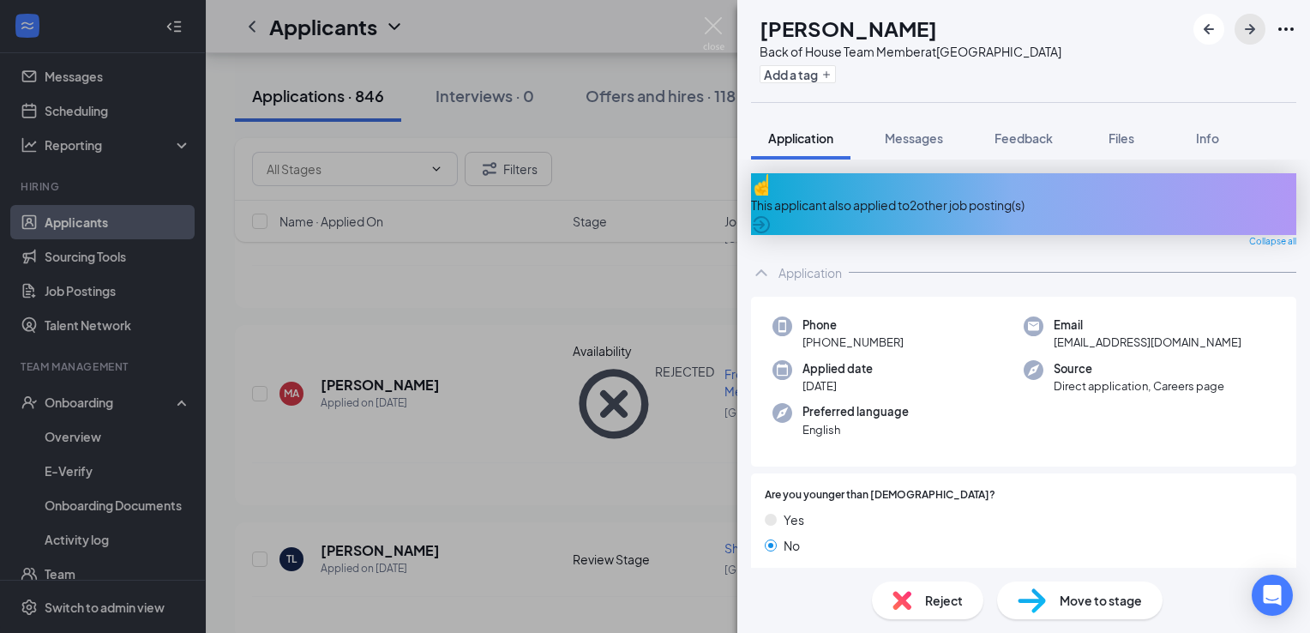
click at [1246, 29] on icon "ArrowRight" at bounding box center [1250, 29] width 10 height 10
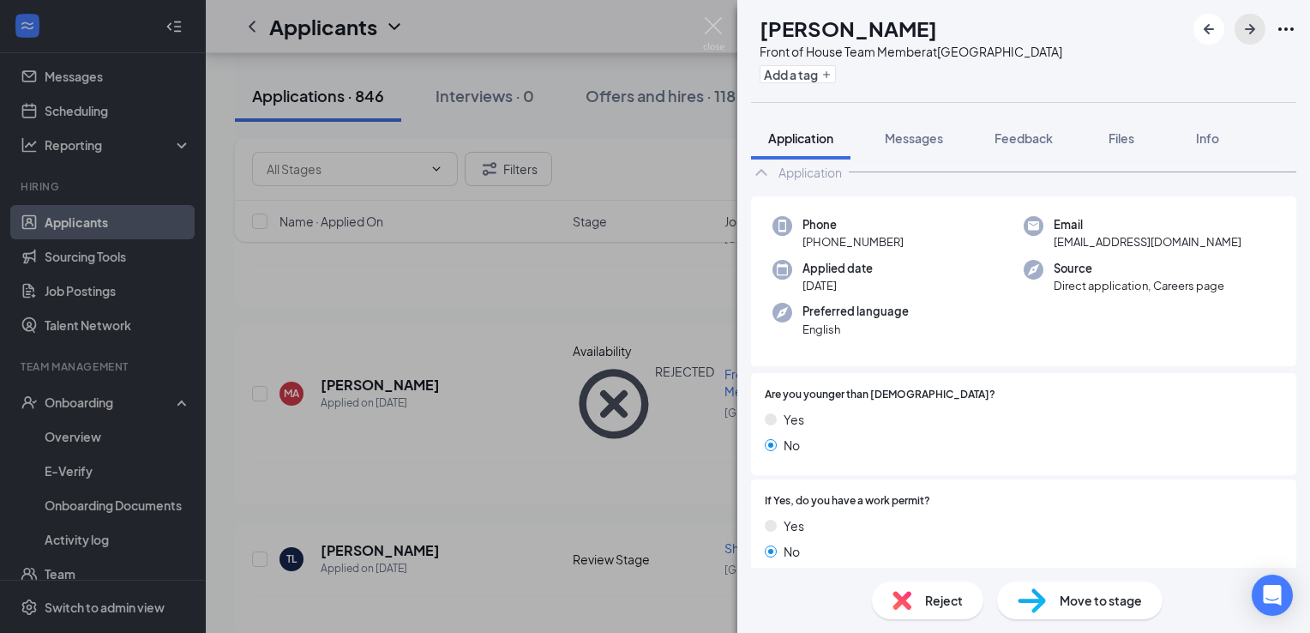
scroll to position [171, 0]
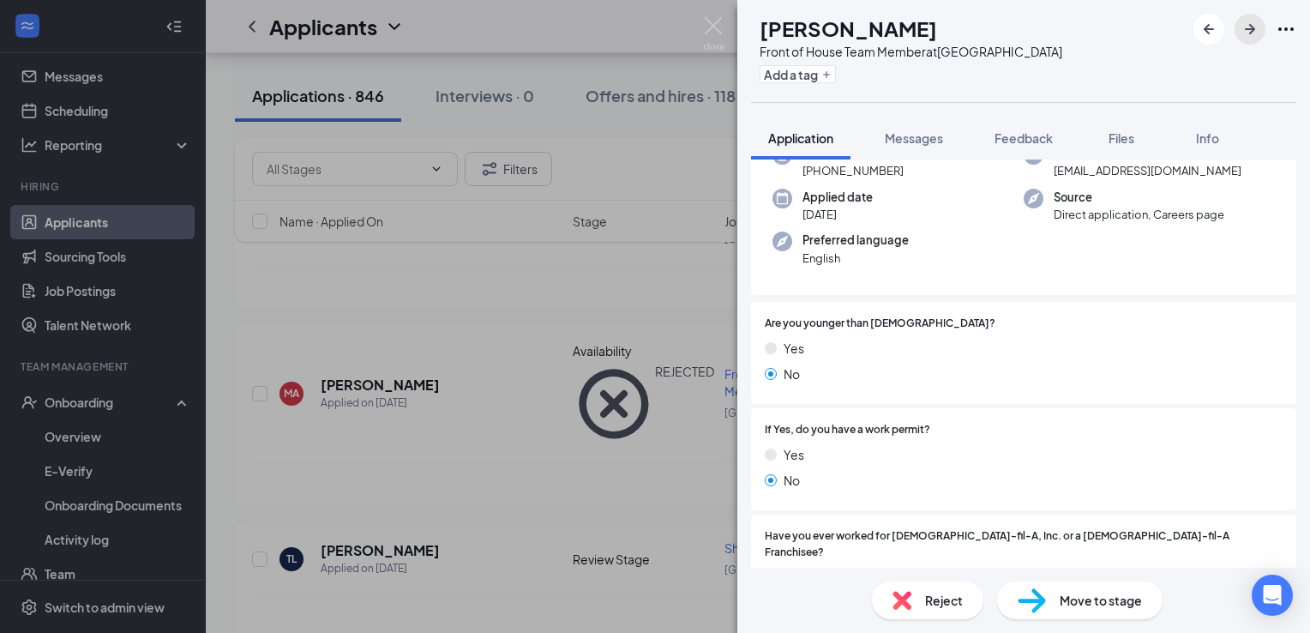
click at [1259, 29] on icon "ArrowRight" at bounding box center [1250, 29] width 21 height 21
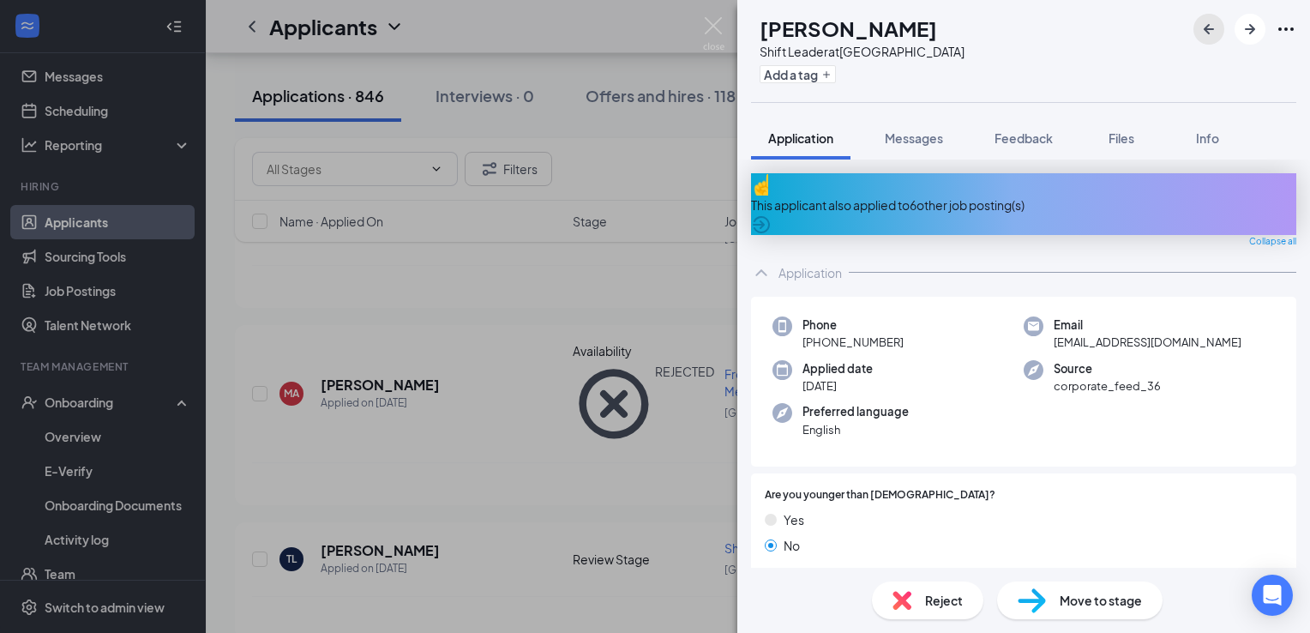
click at [1213, 42] on button "button" at bounding box center [1208, 29] width 31 height 31
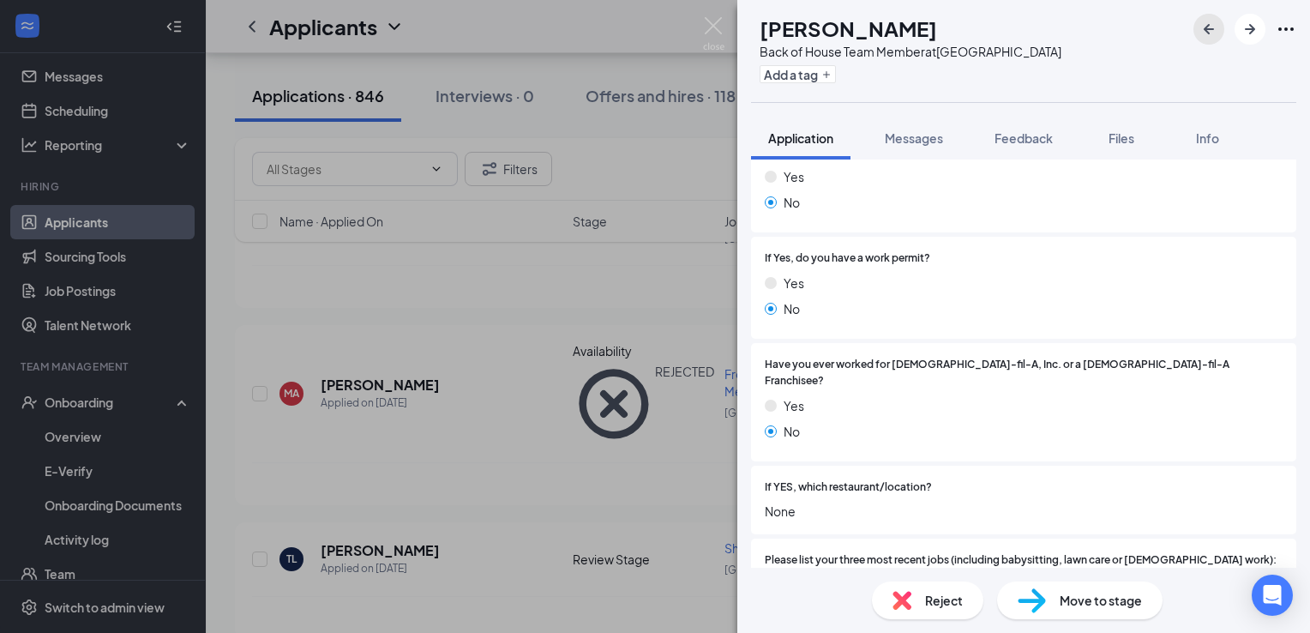
scroll to position [514, 0]
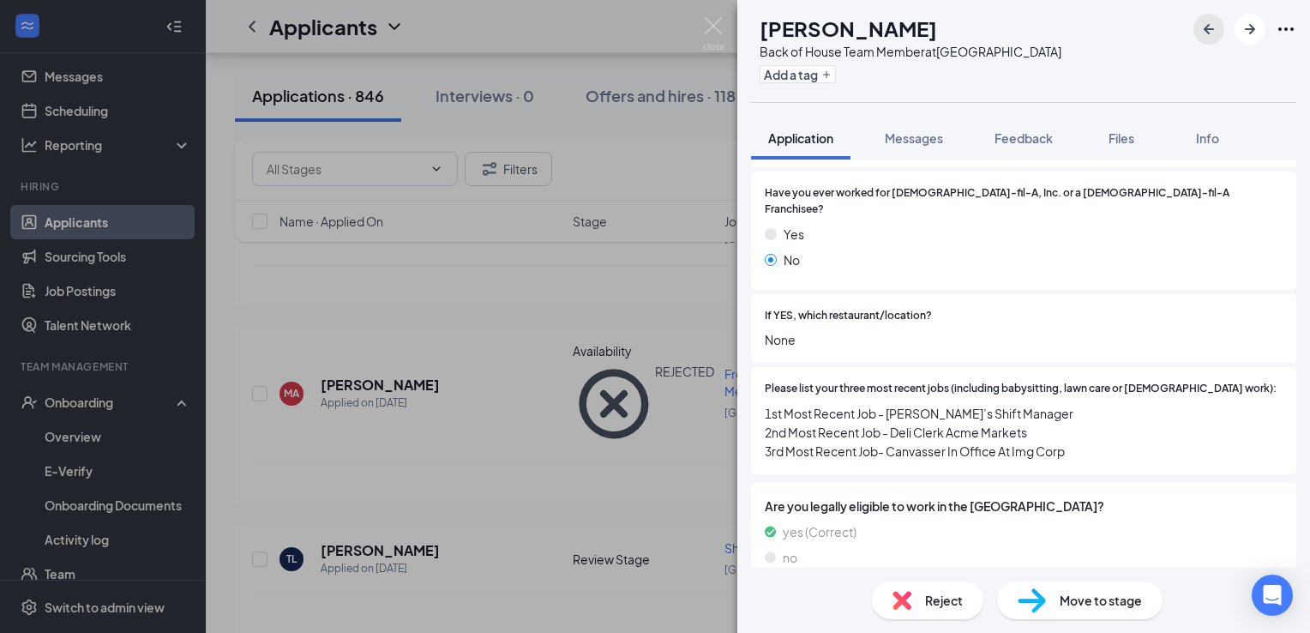
click at [1211, 39] on button "button" at bounding box center [1208, 29] width 31 height 31
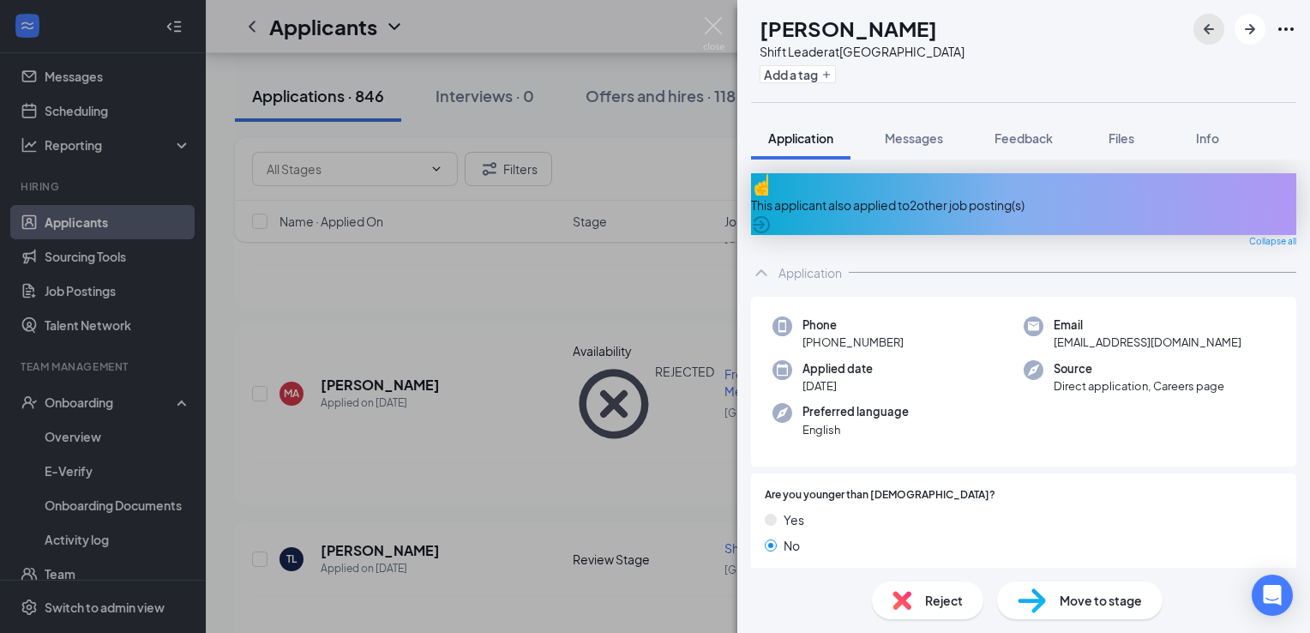
click at [1205, 30] on icon "ArrowLeftNew" at bounding box center [1209, 29] width 10 height 10
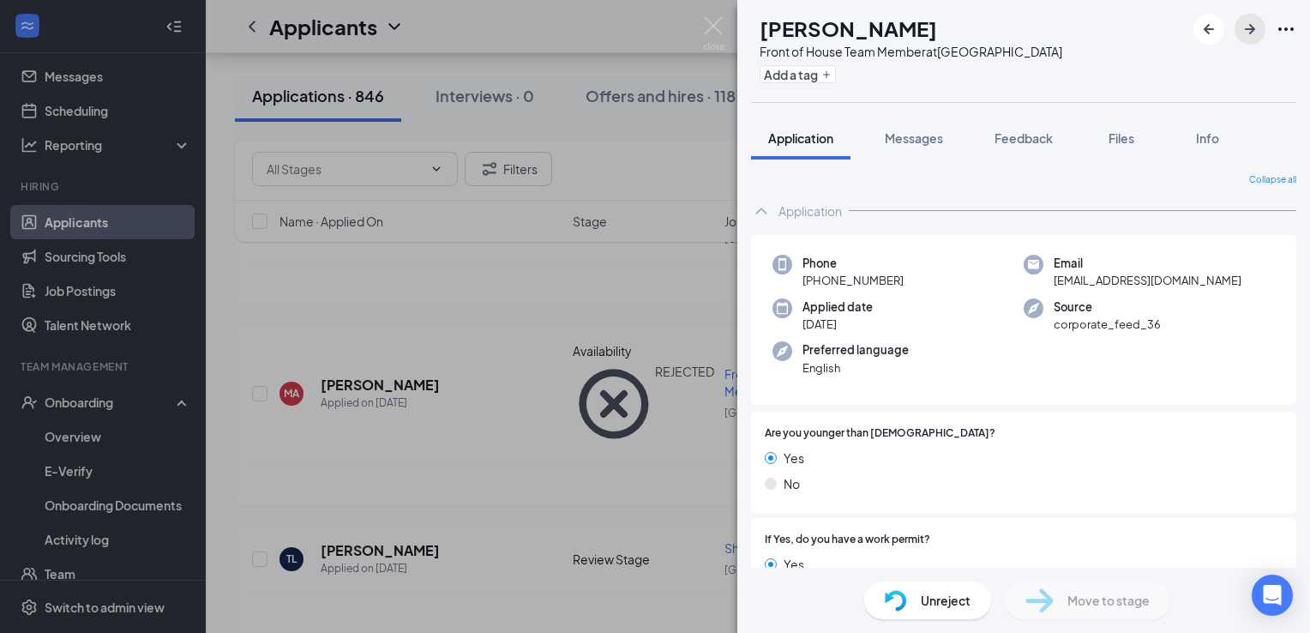
click at [1248, 26] on icon "ArrowRight" at bounding box center [1250, 29] width 21 height 21
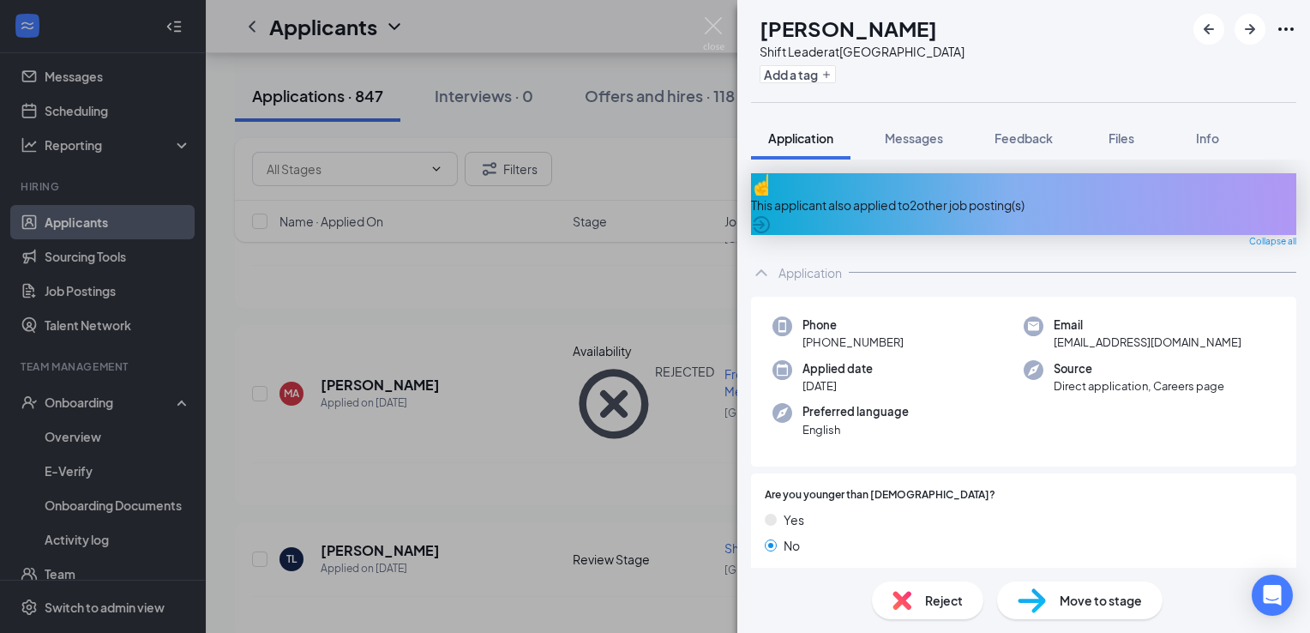
click at [607, 81] on div "TL [PERSON_NAME] Shift Leader at [GEOGRAPHIC_DATA] Add a tag Application Messag…" at bounding box center [655, 316] width 1310 height 633
